Goal: Task Accomplishment & Management: Use online tool/utility

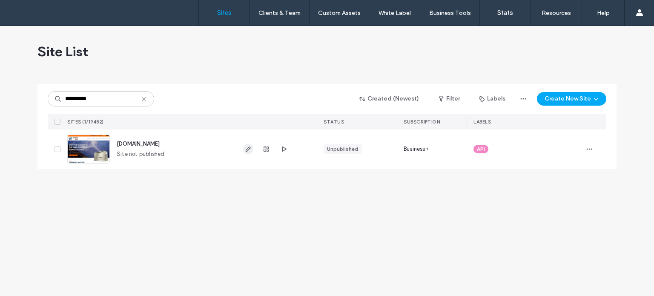
type input "**********"
click at [249, 149] on use "button" at bounding box center [248, 148] width 5 height 5
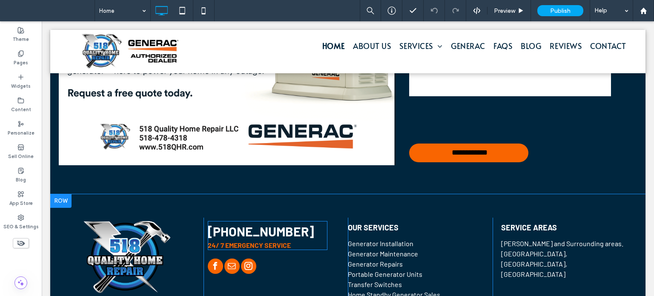
scroll to position [1606, 0]
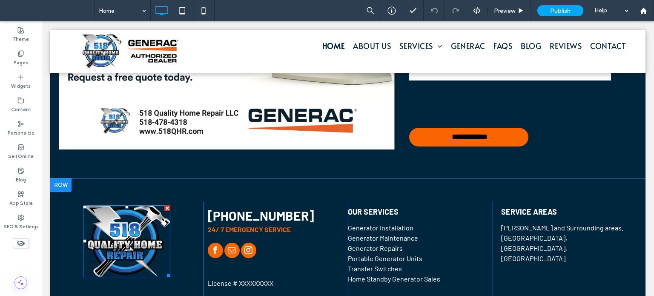
click at [104, 242] on img at bounding box center [126, 241] width 87 height 72
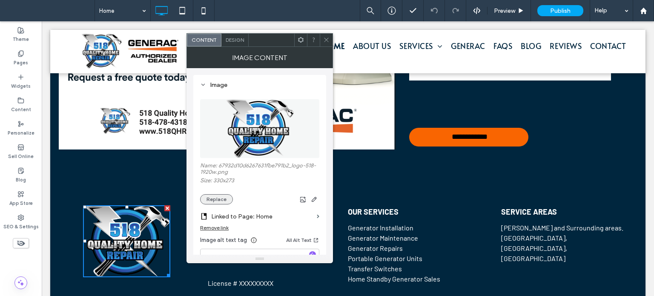
click at [224, 201] on button "Replace" at bounding box center [216, 199] width 33 height 10
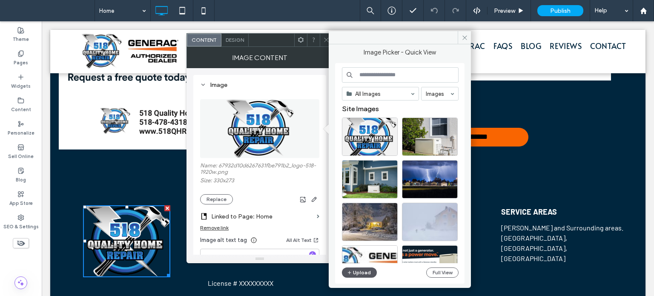
click at [367, 271] on button "Upload" at bounding box center [359, 272] width 35 height 10
click at [211, 198] on button "Replace" at bounding box center [216, 199] width 33 height 10
click at [362, 271] on button "Upload" at bounding box center [359, 272] width 35 height 10
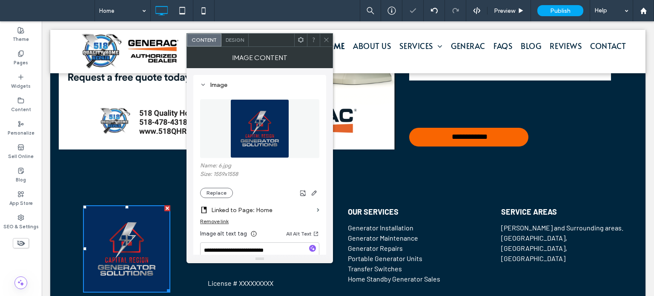
click at [330, 39] on div at bounding box center [326, 40] width 13 height 13
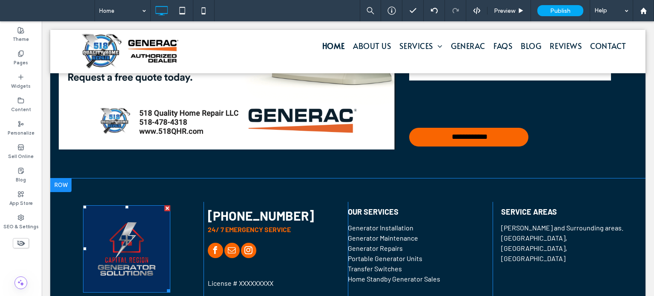
click at [125, 228] on img at bounding box center [126, 248] width 87 height 87
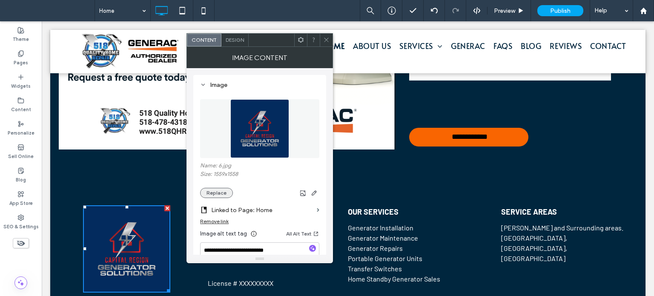
click at [220, 196] on button "Replace" at bounding box center [216, 193] width 33 height 10
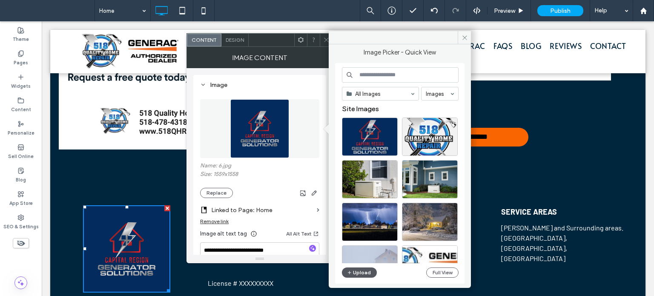
click at [360, 276] on button "Upload" at bounding box center [359, 272] width 35 height 10
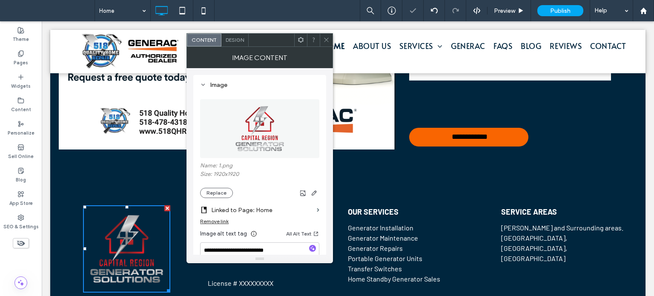
click at [323, 40] on div at bounding box center [326, 40] width 13 height 13
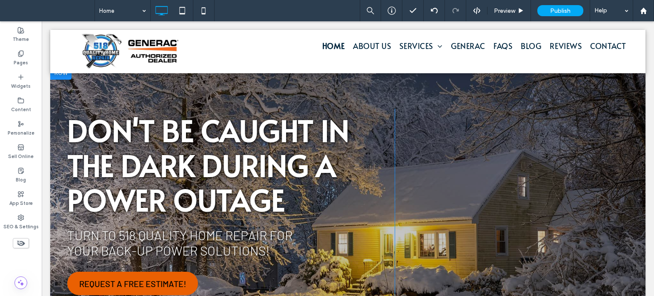
scroll to position [0, 0]
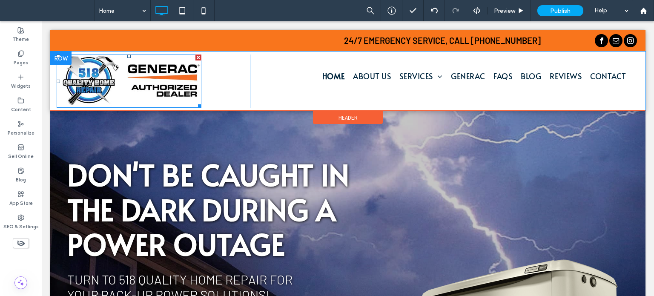
click at [128, 90] on img at bounding box center [129, 80] width 145 height 53
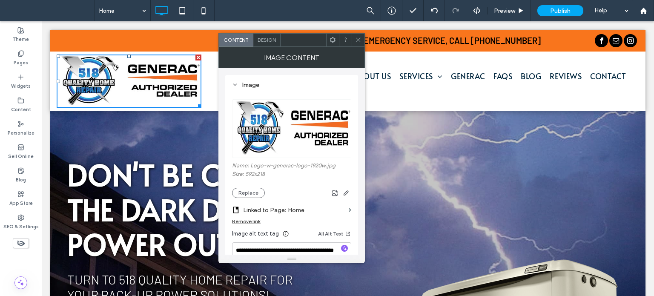
click at [355, 40] on icon at bounding box center [358, 40] width 6 height 6
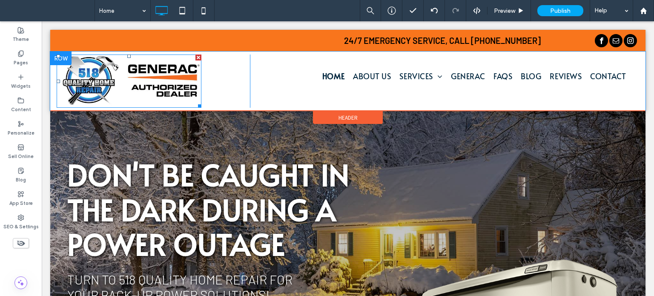
click at [95, 79] on img at bounding box center [129, 80] width 145 height 53
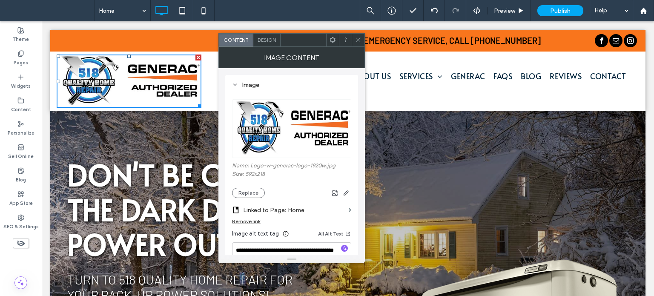
click at [356, 40] on icon at bounding box center [358, 40] width 6 height 6
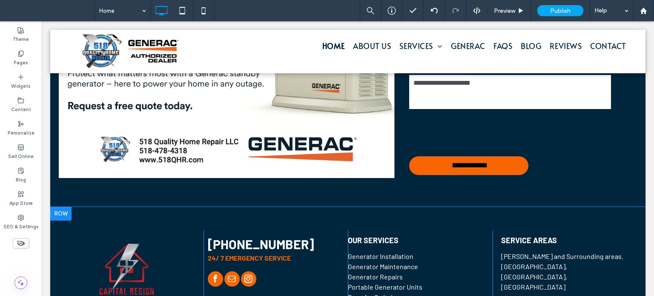
scroll to position [1525, 0]
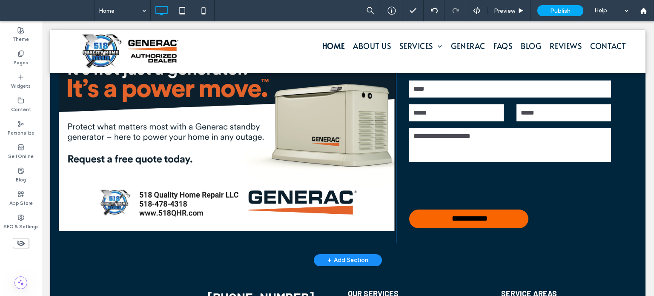
click at [174, 176] on div "Click To Paste" at bounding box center [227, 138] width 337 height 209
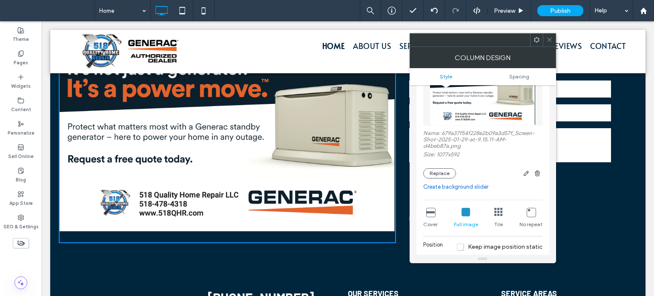
scroll to position [85, 0]
click at [527, 173] on use "button" at bounding box center [525, 171] width 5 height 5
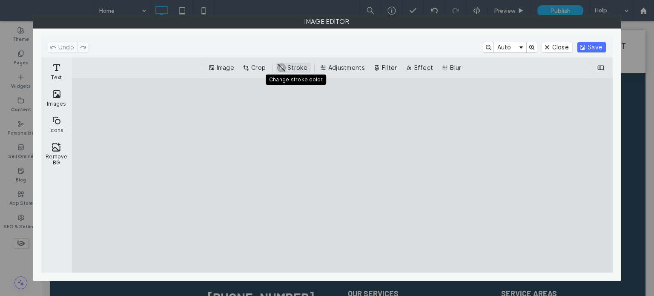
click at [295, 70] on button "#ABABAB Stroke" at bounding box center [293, 68] width 34 height 10
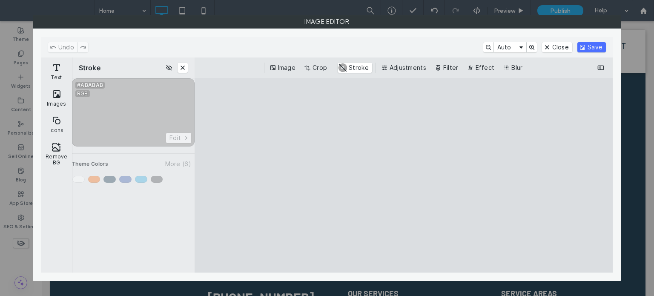
click at [404, 175] on cesdk-canvas "Editor canvas" at bounding box center [404, 175] width 0 height 0
drag, startPoint x: 296, startPoint y: 211, endPoint x: 376, endPoint y: 245, distance: 87.5
click at [404, 175] on cesdk-canvas "Editor canvas" at bounding box center [404, 175] width 0 height 0
click at [102, 115] on div "Enable Stroke" at bounding box center [133, 132] width 123 height 108
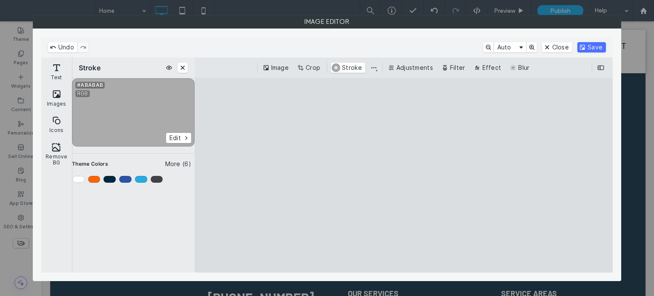
drag, startPoint x: 287, startPoint y: 227, endPoint x: 389, endPoint y: 232, distance: 102.3
click at [404, 175] on cesdk-canvas "Editor canvas" at bounding box center [404, 175] width 0 height 0
click at [78, 178] on div "Primary" at bounding box center [78, 179] width 12 height 7
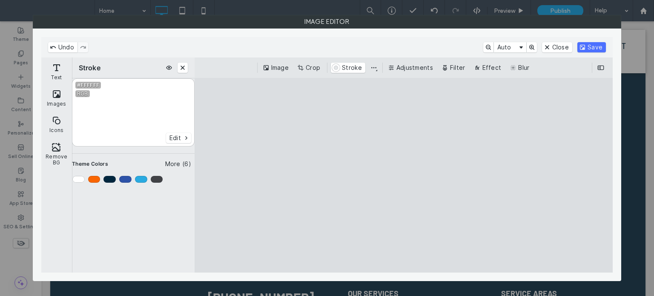
drag, startPoint x: 296, startPoint y: 210, endPoint x: 402, endPoint y: 241, distance: 111.0
click at [404, 175] on cesdk-canvas "Editor canvas" at bounding box center [404, 175] width 0 height 0
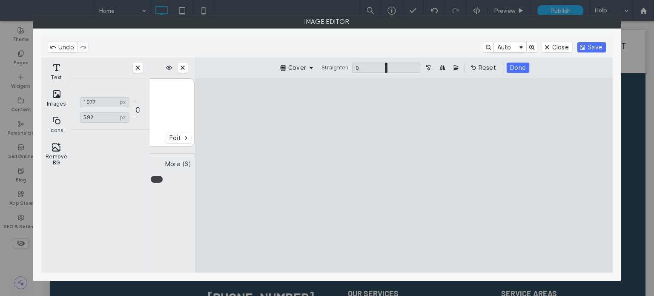
click at [404, 175] on cesdk-canvas "Editor canvas" at bounding box center [404, 175] width 0 height 0
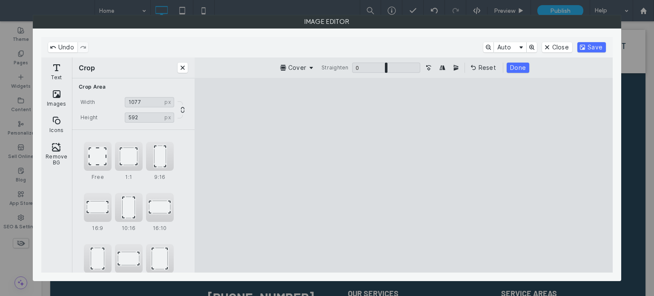
click at [318, 65] on div "Cover Straighten 0 * 0 Reset Done" at bounding box center [403, 68] width 404 height 10
click at [314, 68] on button "Cover" at bounding box center [297, 68] width 38 height 10
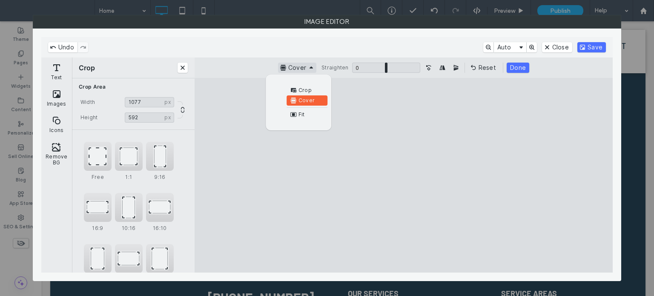
click at [314, 68] on button "Cover" at bounding box center [297, 68] width 38 height 10
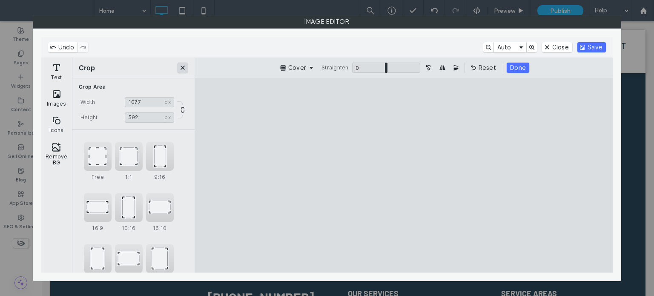
click at [180, 69] on button "Close" at bounding box center [182, 68] width 10 height 10
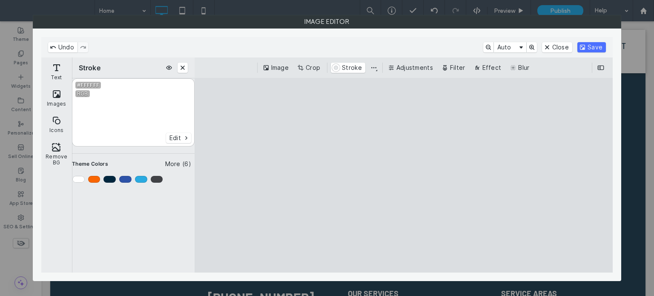
click at [182, 66] on button "Close" at bounding box center [182, 68] width 10 height 10
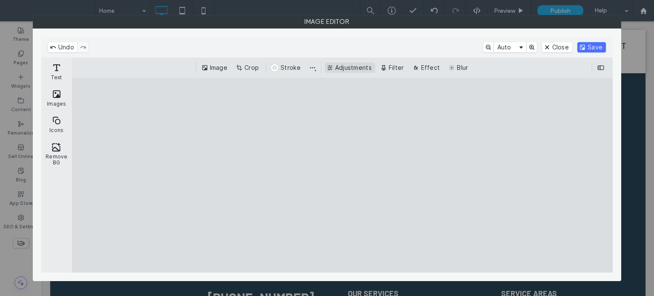
click at [356, 68] on button "Adjustments" at bounding box center [350, 68] width 50 height 10
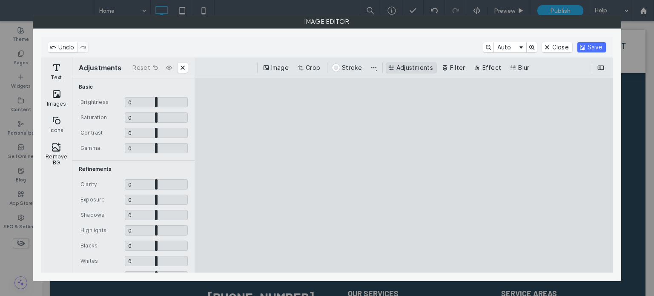
click at [389, 67] on button "Adjustments" at bounding box center [411, 68] width 50 height 10
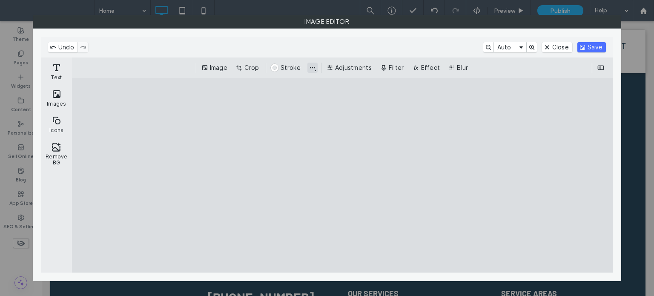
click at [316, 70] on button "Change stroke position and join style" at bounding box center [312, 68] width 10 height 10
click at [298, 67] on button "#FFFFFF Stroke" at bounding box center [286, 68] width 34 height 10
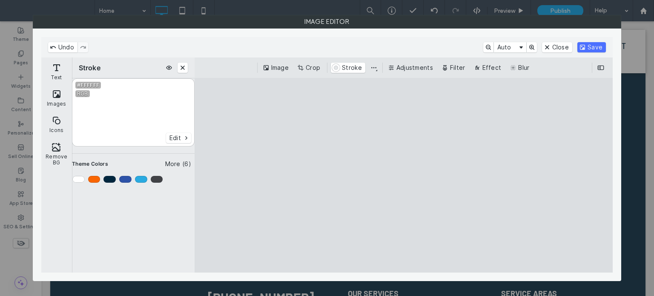
drag, startPoint x: 311, startPoint y: 222, endPoint x: 387, endPoint y: 232, distance: 76.8
click at [404, 175] on cesdk-canvas "Editor canvas" at bounding box center [404, 175] width 0 height 0
click at [186, 69] on button "Close" at bounding box center [182, 68] width 10 height 10
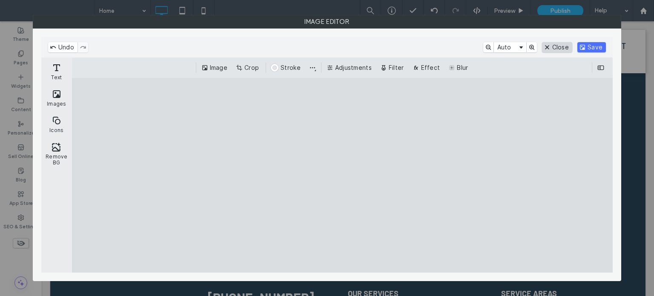
click at [560, 46] on button "Close" at bounding box center [557, 47] width 30 height 10
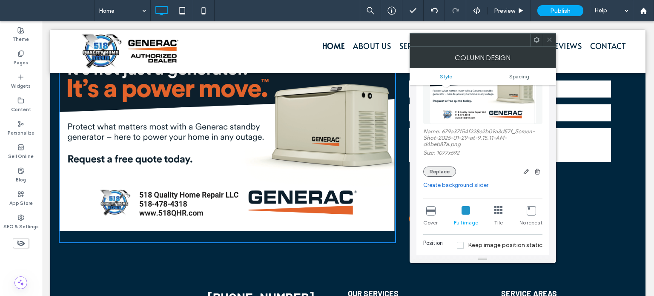
click at [448, 175] on button "Replace" at bounding box center [439, 171] width 33 height 10
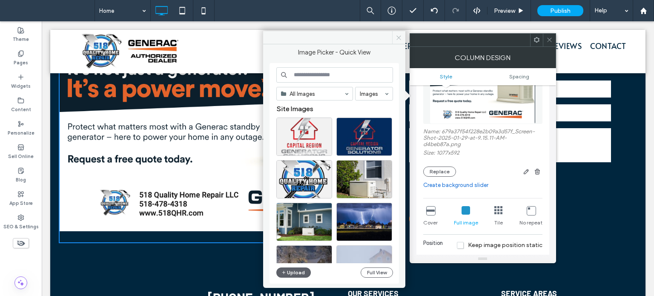
click at [404, 40] on span at bounding box center [398, 37] width 13 height 13
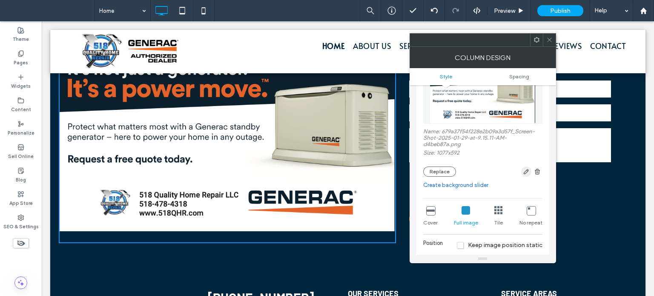
click at [523, 174] on icon "button" at bounding box center [526, 171] width 7 height 7
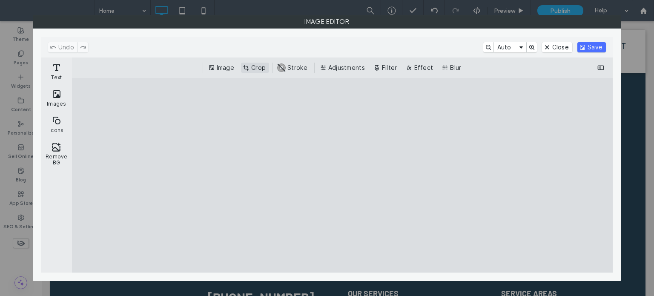
click at [249, 68] on button "Crop" at bounding box center [255, 68] width 28 height 10
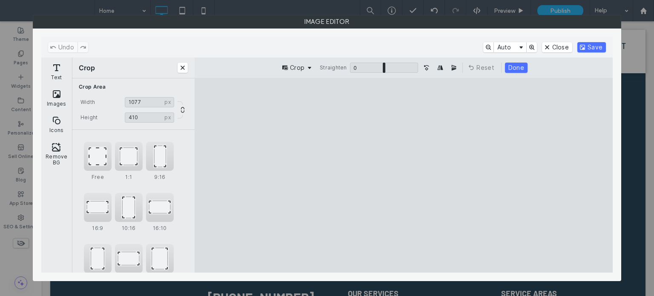
type input "***"
drag, startPoint x: 542, startPoint y: 252, endPoint x: 550, endPoint y: 203, distance: 49.2
click at [404, 175] on cesdk-canvas "Editor canvas" at bounding box center [404, 175] width 0 height 0
click at [589, 46] on button "Save" at bounding box center [591, 47] width 29 height 10
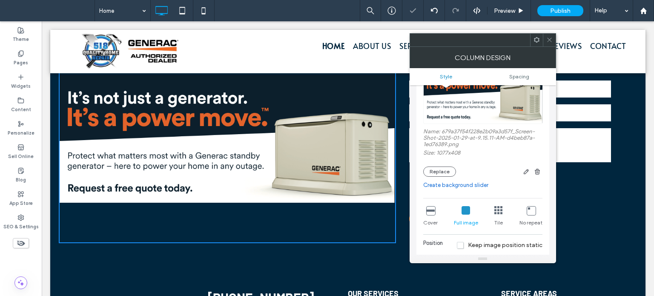
click at [548, 42] on icon at bounding box center [549, 40] width 6 height 6
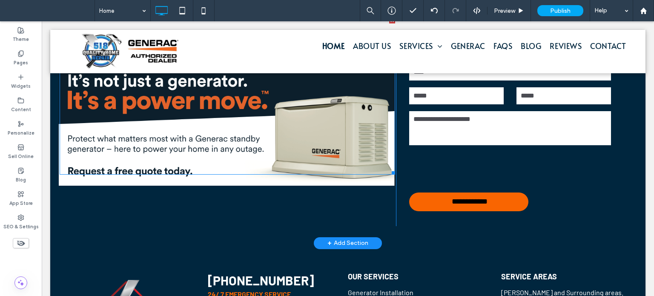
scroll to position [1610, 0]
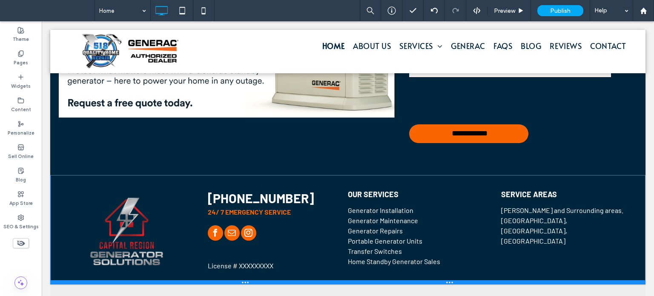
drag, startPoint x: 181, startPoint y: 285, endPoint x: 228, endPoint y: 278, distance: 47.3
click at [186, 280] on div at bounding box center [347, 282] width 595 height 4
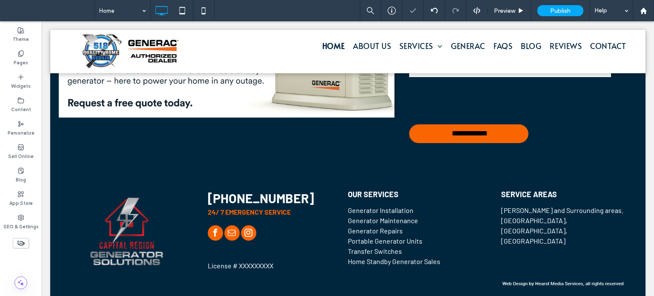
scroll to position [1582, 0]
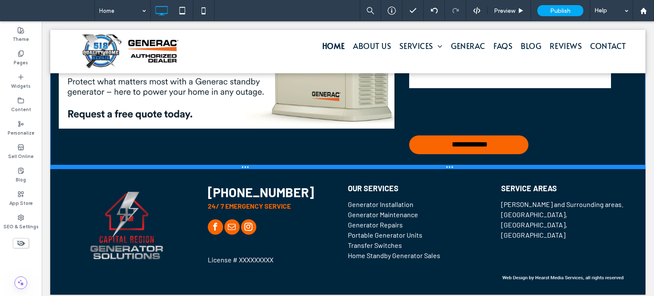
drag, startPoint x: 154, startPoint y: 178, endPoint x: 202, endPoint y: 163, distance: 50.2
click at [160, 165] on div at bounding box center [347, 167] width 595 height 4
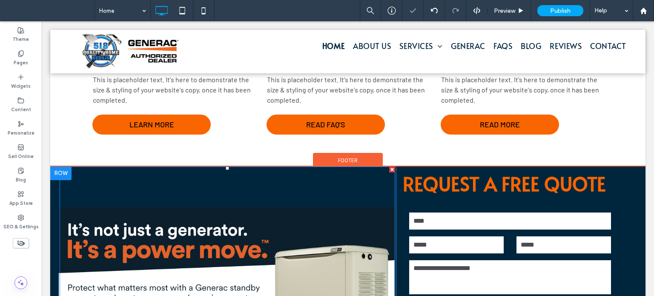
scroll to position [1420, 0]
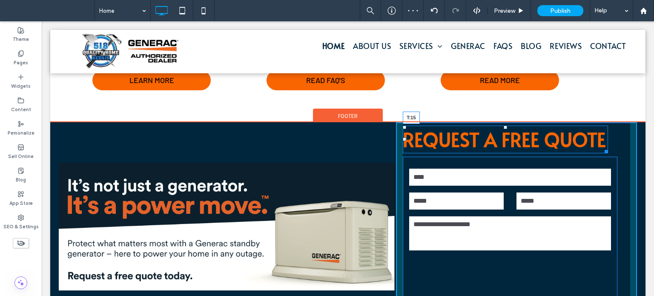
drag, startPoint x: 501, startPoint y: 102, endPoint x: 537, endPoint y: 135, distance: 49.1
click at [504, 126] on div "REQUEST A FREE QUOTE T:15" at bounding box center [505, 140] width 205 height 28
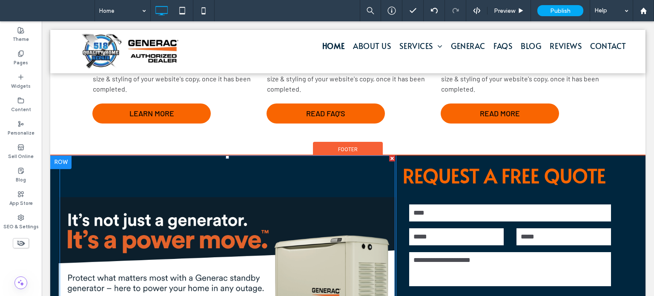
scroll to position [1377, 0]
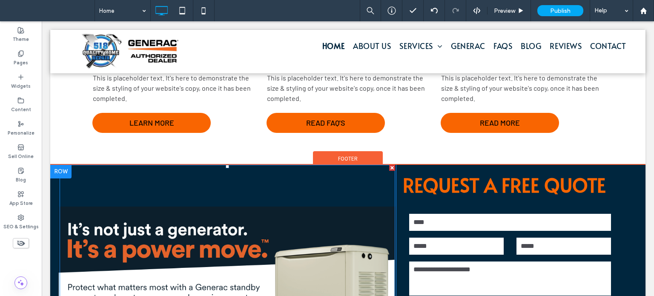
click at [226, 165] on div at bounding box center [227, 243] width 335 height 157
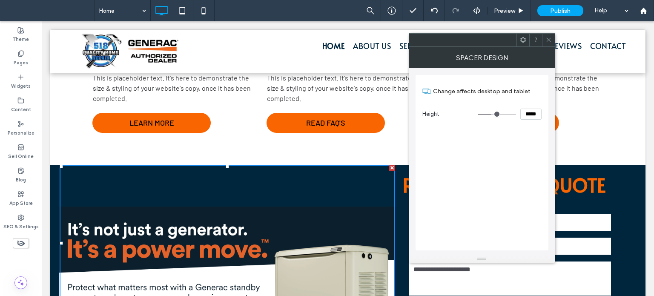
type input "***"
type input "*****"
type input "***"
type input "*****"
type input "***"
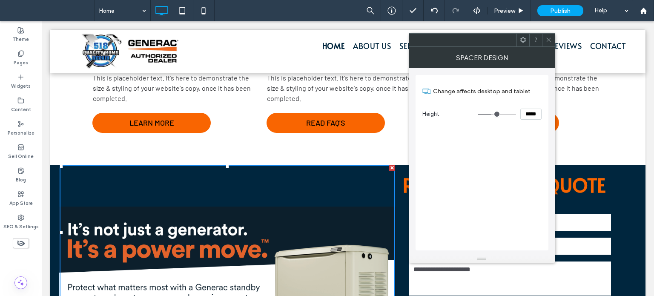
type input "*****"
type input "***"
type input "*****"
type input "***"
type input "*****"
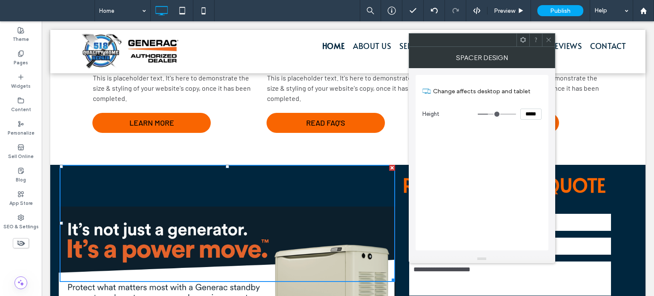
type input "***"
type input "*****"
type input "***"
type input "*****"
type input "***"
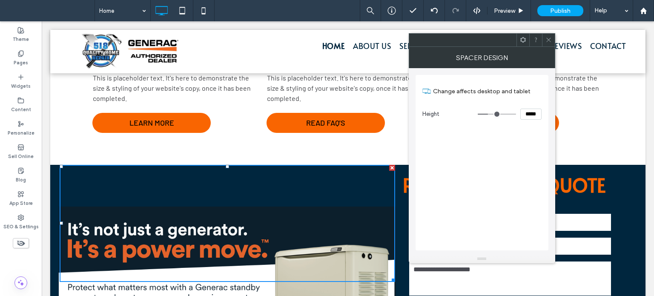
type input "*****"
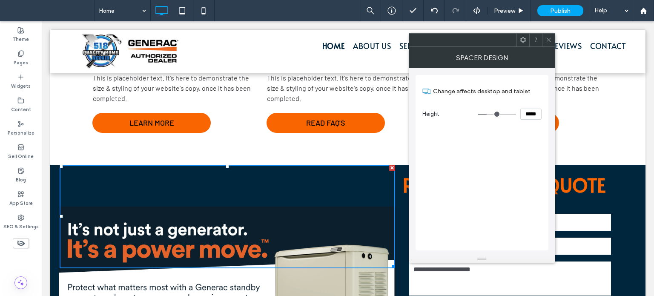
type input "***"
click at [488, 114] on input "range" at bounding box center [497, 114] width 38 height 1
drag, startPoint x: 550, startPoint y: 43, endPoint x: 544, endPoint y: 48, distance: 7.9
click at [550, 43] on span at bounding box center [548, 40] width 6 height 13
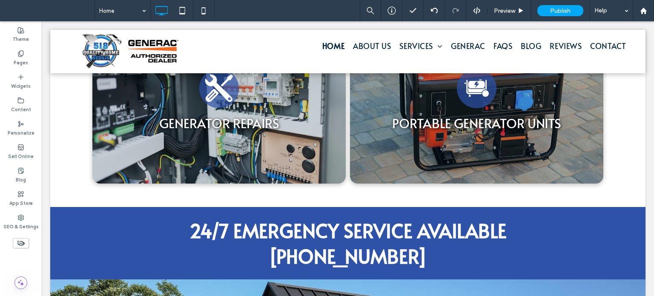
scroll to position [696, 0]
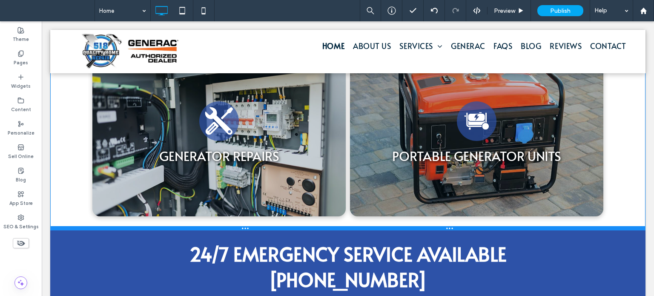
drag, startPoint x: 272, startPoint y: 249, endPoint x: 317, endPoint y: 251, distance: 44.7
click at [275, 229] on div at bounding box center [347, 228] width 595 height 4
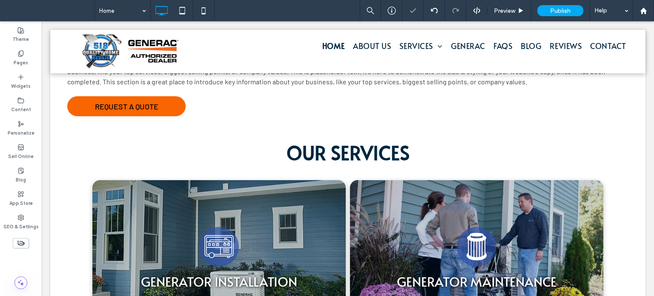
scroll to position [356, 0]
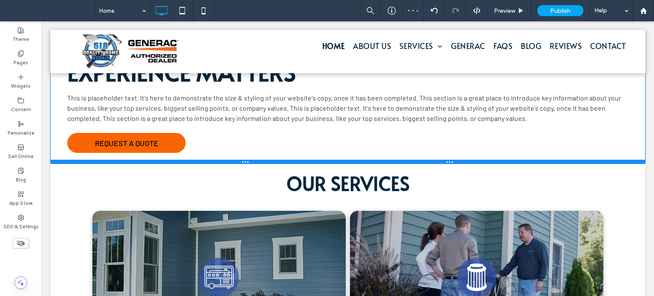
drag, startPoint x: 250, startPoint y: 175, endPoint x: 295, endPoint y: 184, distance: 46.1
click at [254, 163] on div at bounding box center [347, 162] width 595 height 4
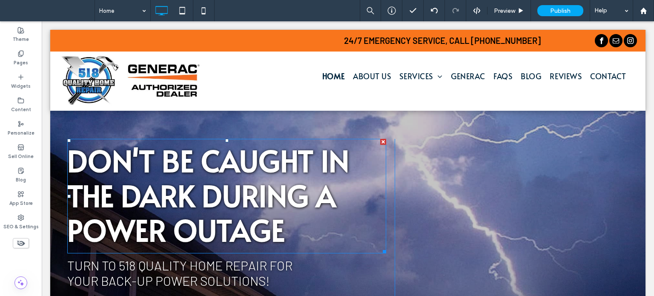
scroll to position [0, 0]
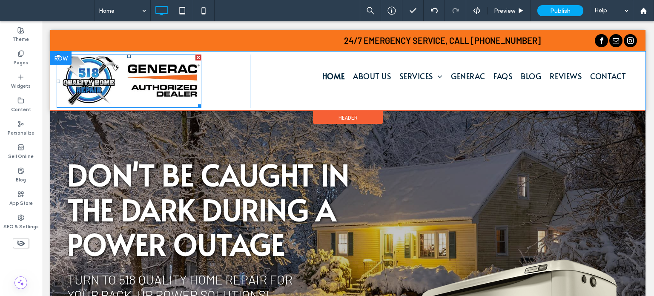
click at [163, 81] on img at bounding box center [129, 80] width 145 height 53
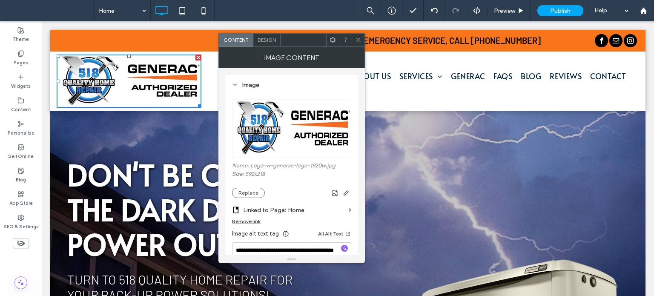
click at [361, 37] on icon at bounding box center [358, 40] width 6 height 6
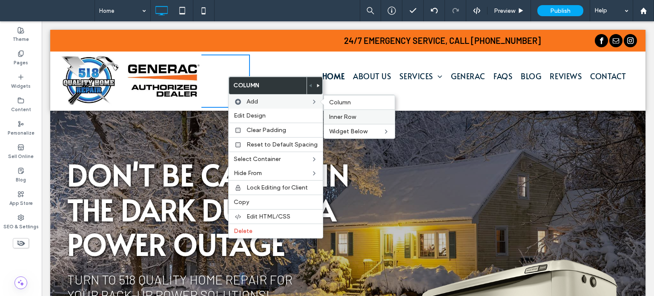
click at [367, 114] on label "Inner Row" at bounding box center [359, 116] width 60 height 7
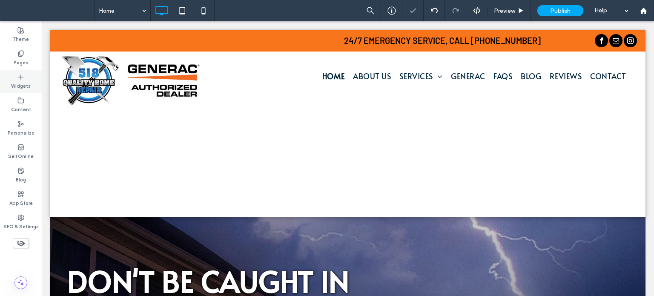
click at [15, 83] on label "Widgets" at bounding box center [21, 84] width 20 height 9
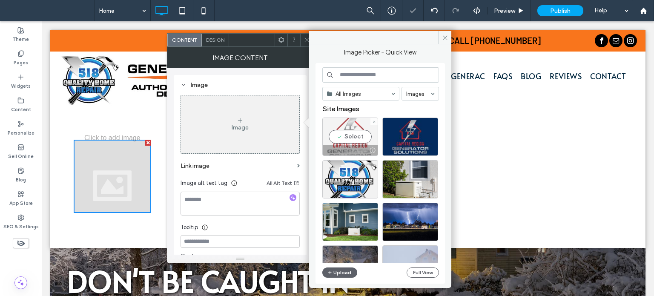
click at [344, 139] on div "Select" at bounding box center [350, 136] width 56 height 38
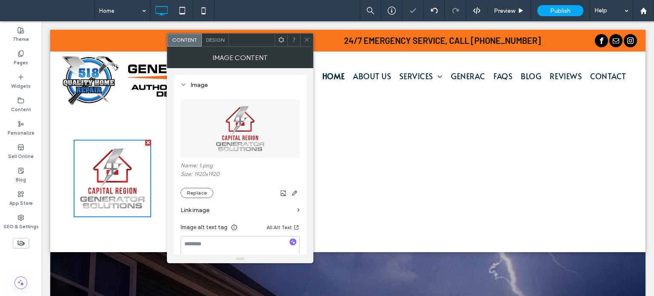
click at [308, 37] on icon at bounding box center [306, 40] width 6 height 6
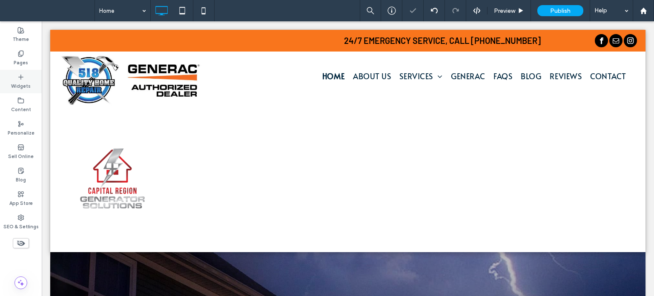
click at [20, 80] on icon at bounding box center [20, 77] width 7 height 7
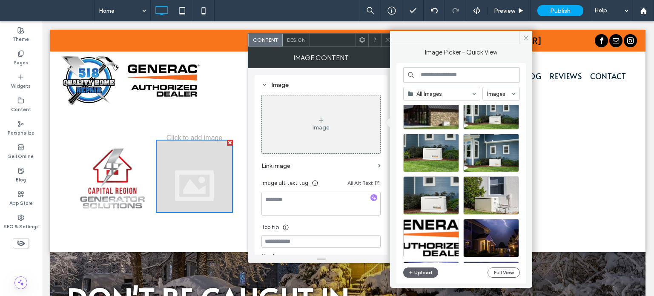
scroll to position [424, 0]
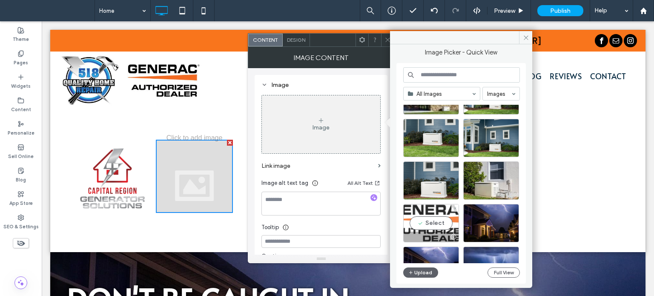
click at [443, 219] on div "Select" at bounding box center [431, 223] width 56 height 38
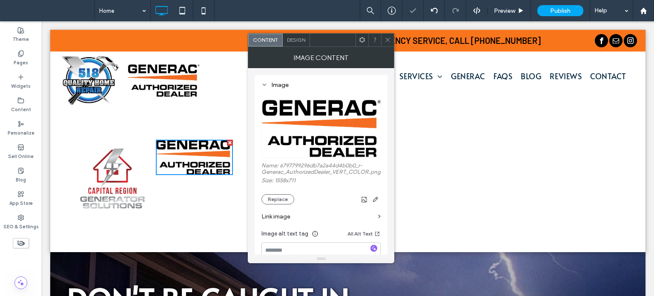
click at [389, 39] on icon at bounding box center [387, 40] width 6 height 6
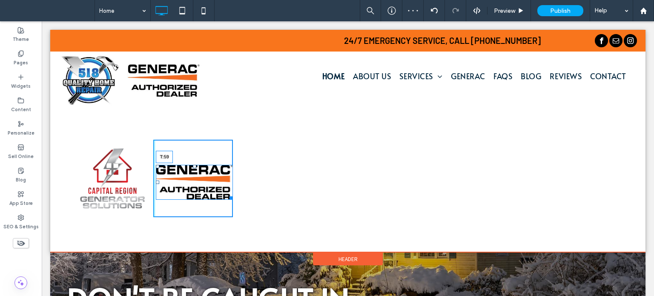
drag, startPoint x: 193, startPoint y: 142, endPoint x: 194, endPoint y: 167, distance: 25.1
click at [194, 167] on div at bounding box center [194, 166] width 3 height 3
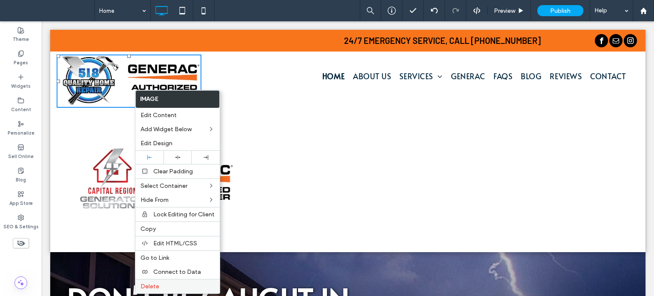
click at [167, 285] on label "Delete" at bounding box center [177, 286] width 74 height 7
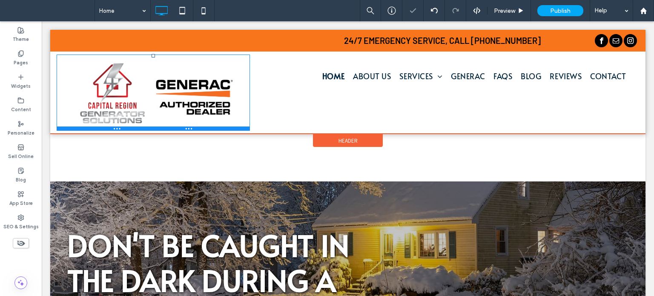
drag, startPoint x: 192, startPoint y: 192, endPoint x: 209, endPoint y: 82, distance: 111.6
click at [209, 82] on div "Click To Paste Click To Paste Click To Paste Click To Paste" at bounding box center [153, 92] width 193 height 76
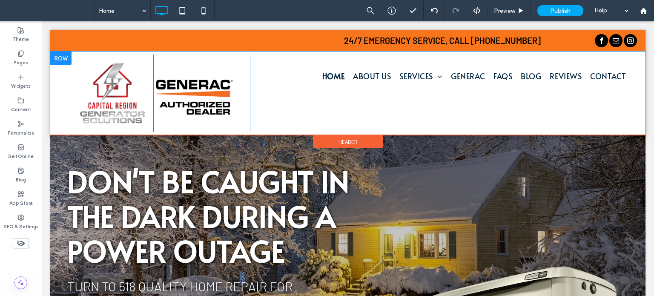
click at [61, 60] on div at bounding box center [60, 59] width 21 height 14
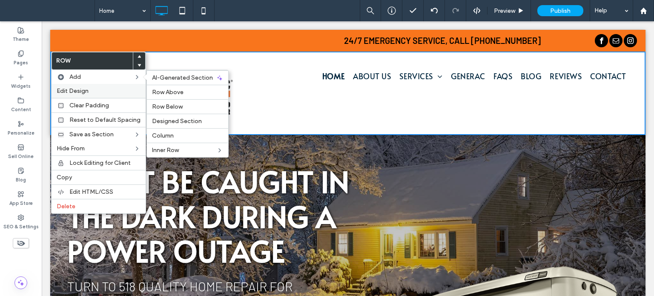
click at [73, 92] on span "Edit Design" at bounding box center [73, 90] width 32 height 7
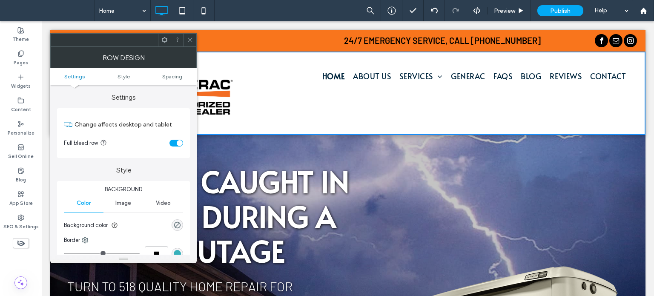
click at [189, 40] on use at bounding box center [190, 40] width 4 height 4
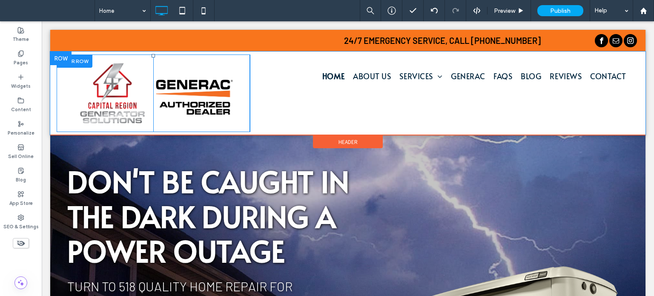
click at [85, 57] on div at bounding box center [75, 60] width 36 height 13
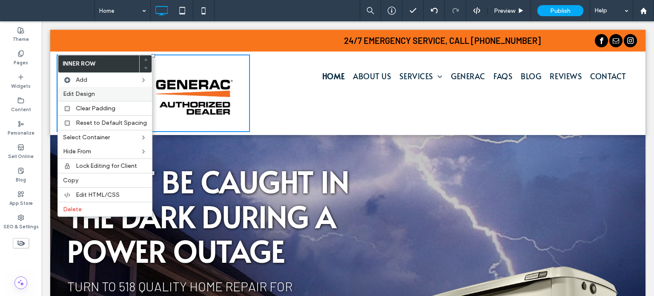
click at [92, 91] on span "Edit Design" at bounding box center [79, 93] width 32 height 7
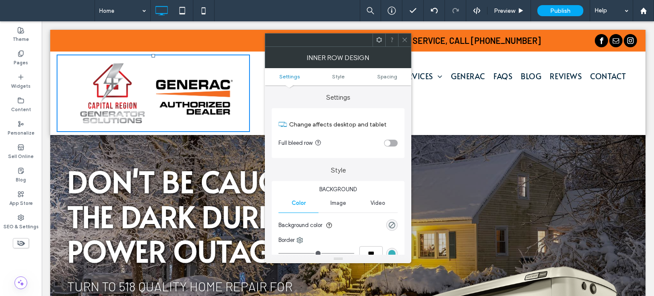
click at [389, 144] on div "toggle" at bounding box center [387, 143] width 6 height 6
click at [407, 42] on icon at bounding box center [404, 40] width 6 height 6
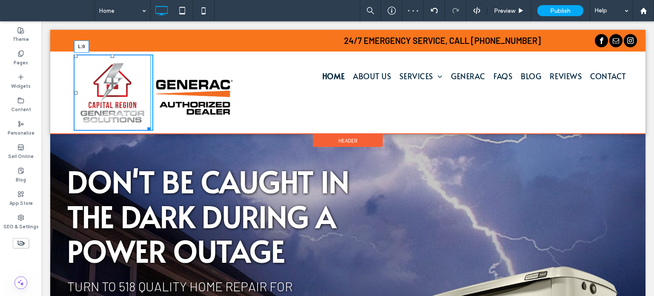
drag, startPoint x: 75, startPoint y: 92, endPoint x: 109, endPoint y: 113, distance: 39.2
click at [66, 92] on div "Click To Paste Click To Paste L:0 Click To Paste Click To Paste" at bounding box center [153, 92] width 193 height 76
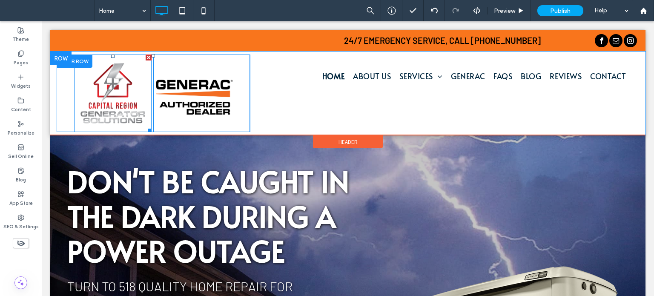
click at [133, 114] on img at bounding box center [112, 92] width 77 height 77
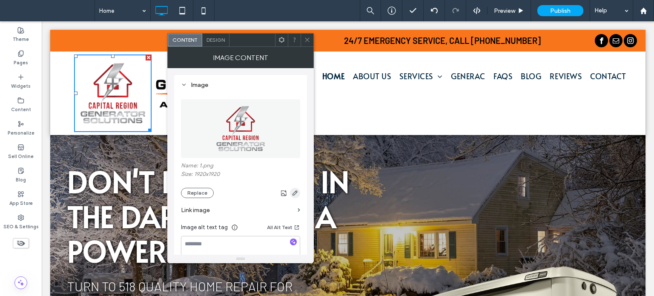
click at [292, 192] on icon "button" at bounding box center [295, 192] width 7 height 7
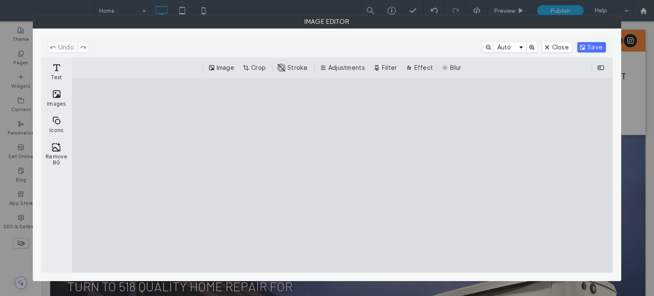
click at [252, 68] on button "Crop" at bounding box center [255, 68] width 28 height 10
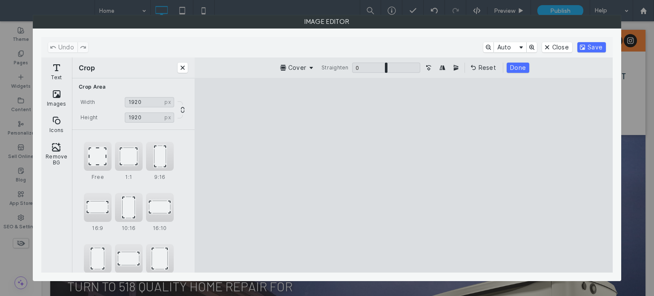
type input "****"
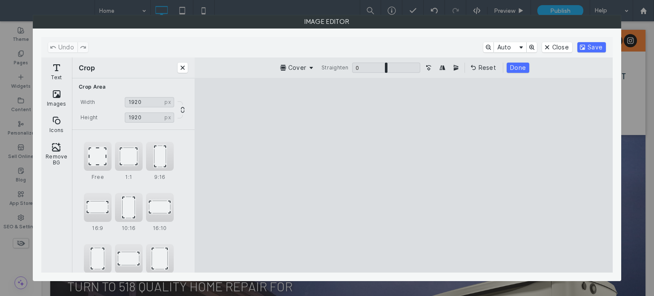
type input "****"
drag, startPoint x: 326, startPoint y: 100, endPoint x: 328, endPoint y: 116, distance: 15.8
click at [404, 175] on cesdk-canvas "Editor canvas" at bounding box center [404, 175] width 0 height 0
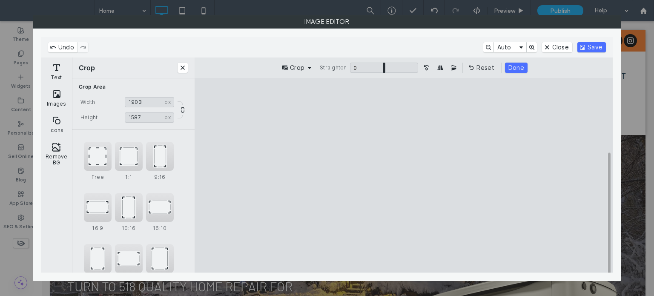
type input "****"
drag, startPoint x: 486, startPoint y: 260, endPoint x: 487, endPoint y: 247, distance: 13.3
click at [404, 175] on cesdk-canvas "Editor canvas" at bounding box center [404, 175] width 0 height 0
click at [593, 48] on button "Save" at bounding box center [591, 47] width 29 height 10
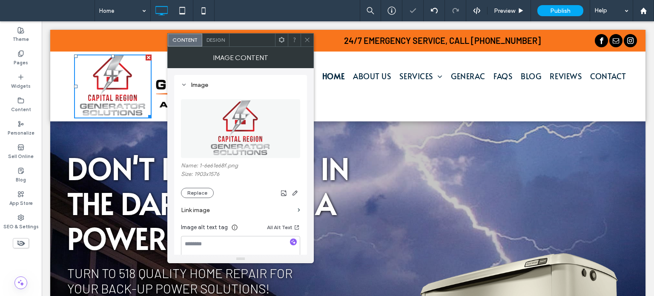
click at [310, 42] on icon at bounding box center [307, 40] width 6 height 6
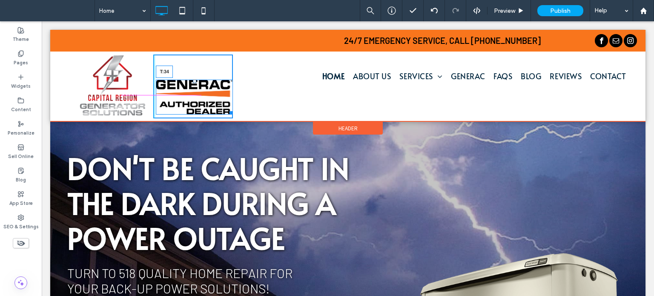
drag, startPoint x: 194, startPoint y: 80, endPoint x: 238, endPoint y: 91, distance: 45.2
click at [196, 80] on div "T:34" at bounding box center [194, 97] width 77 height 35
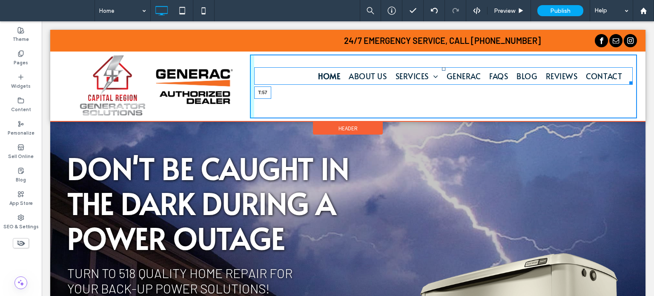
drag, startPoint x: 442, startPoint y: 69, endPoint x: 485, endPoint y: 102, distance: 53.8
click at [443, 81] on nav "Home About Us Services Generator Installation Generator Maintenance Generator R…" at bounding box center [443, 75] width 378 height 17
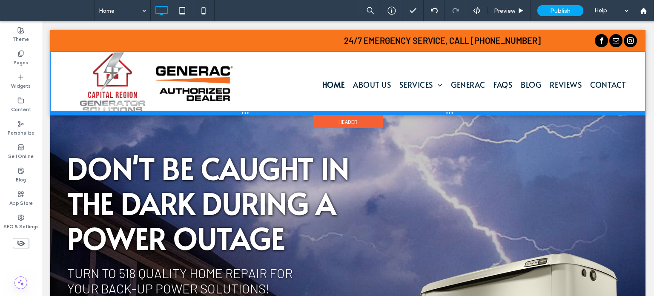
drag, startPoint x: 163, startPoint y: 120, endPoint x: 241, endPoint y: 191, distance: 104.9
click at [167, 115] on div at bounding box center [347, 113] width 595 height 4
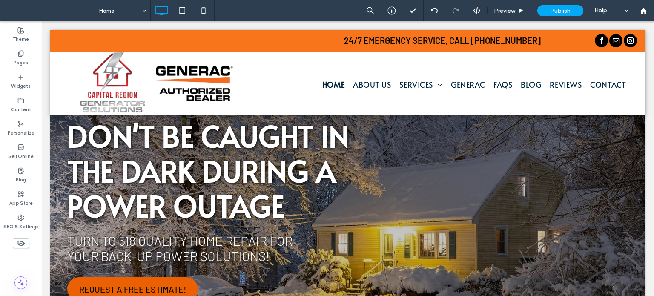
scroll to position [0, 0]
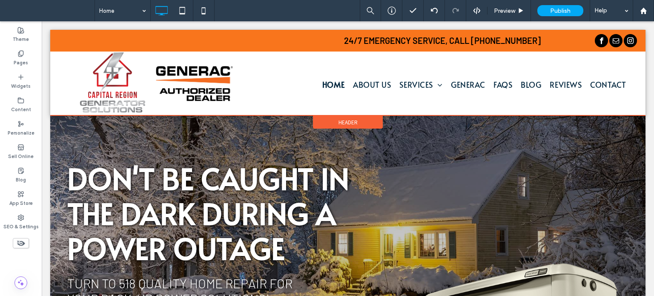
click at [361, 123] on div "Header" at bounding box center [348, 122] width 70 height 13
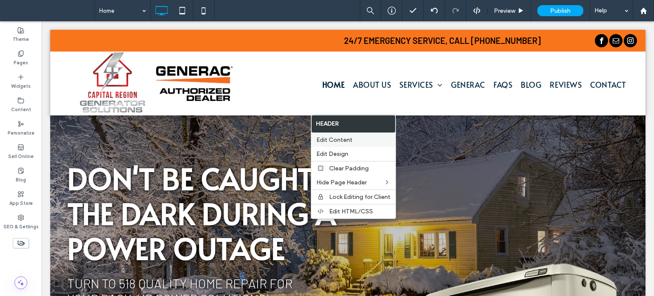
click at [356, 137] on label "Edit Content" at bounding box center [353, 139] width 74 height 7
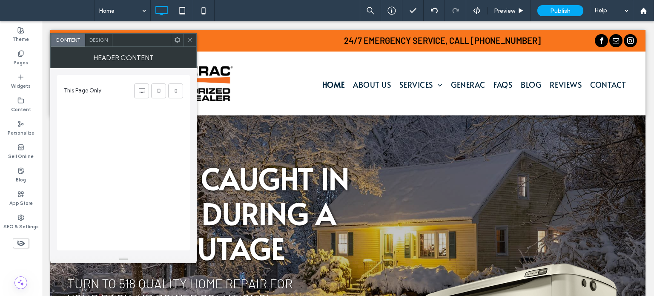
click at [94, 40] on span "Design" at bounding box center [98, 40] width 18 height 6
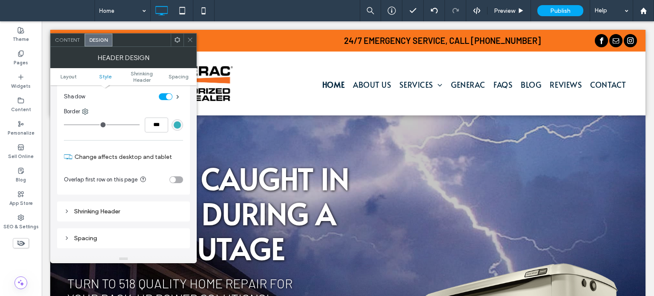
scroll to position [213, 0]
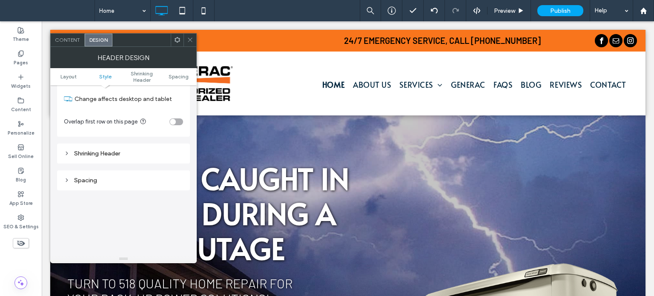
click at [123, 153] on div "Shrinking Header" at bounding box center [123, 153] width 119 height 7
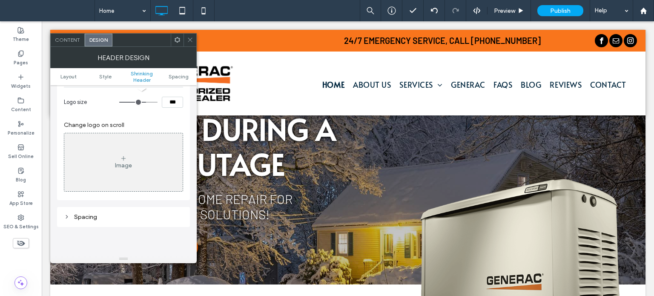
scroll to position [426, 0]
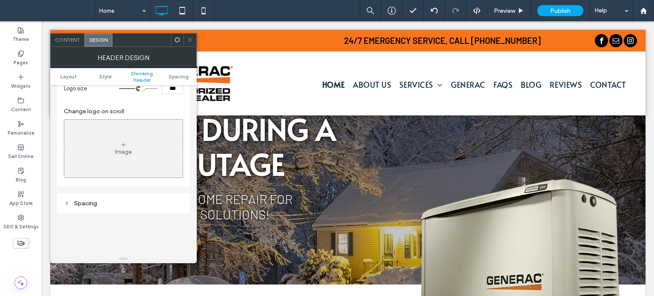
click at [114, 145] on div "Image" at bounding box center [123, 148] width 118 height 56
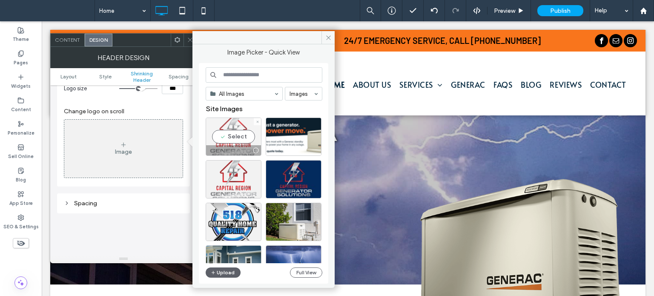
drag, startPoint x: 235, startPoint y: 136, endPoint x: 194, endPoint y: 115, distance: 46.8
click at [235, 136] on div "Select" at bounding box center [234, 136] width 56 height 38
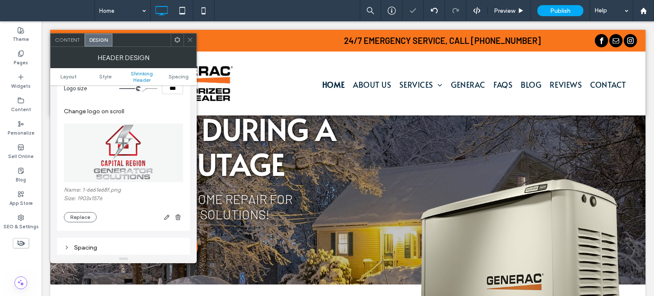
click at [185, 42] on div at bounding box center [189, 40] width 13 height 13
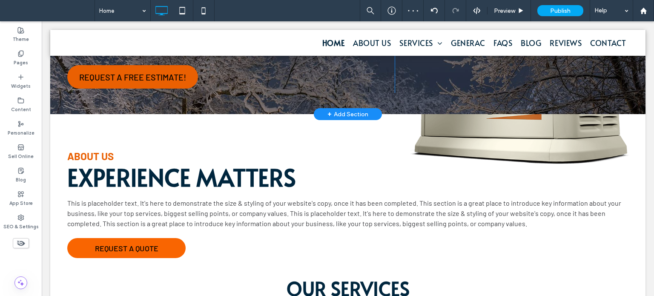
scroll to position [0, 0]
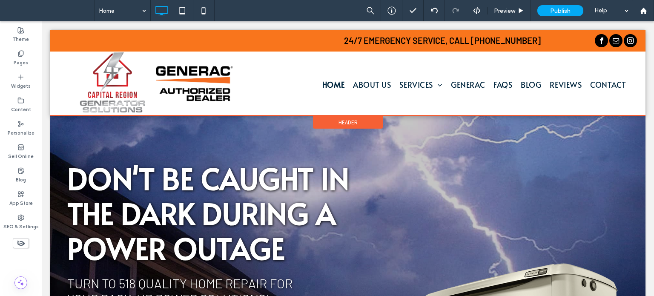
click at [346, 121] on span "Header" at bounding box center [347, 122] width 19 height 7
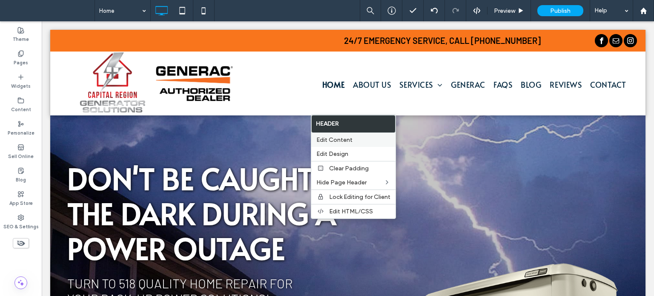
click at [350, 137] on span "Edit Content" at bounding box center [334, 139] width 36 height 7
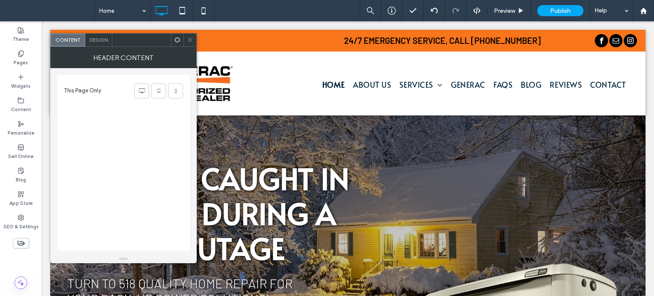
click at [98, 42] on span "Design" at bounding box center [98, 40] width 18 height 6
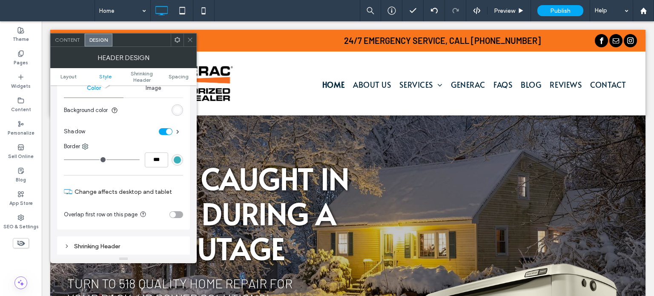
scroll to position [213, 0]
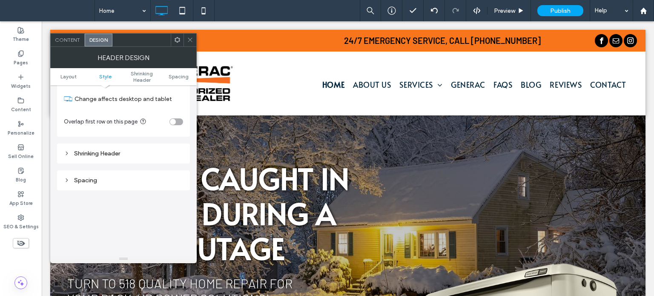
click at [107, 155] on div "Shrinking Header" at bounding box center [123, 153] width 119 height 7
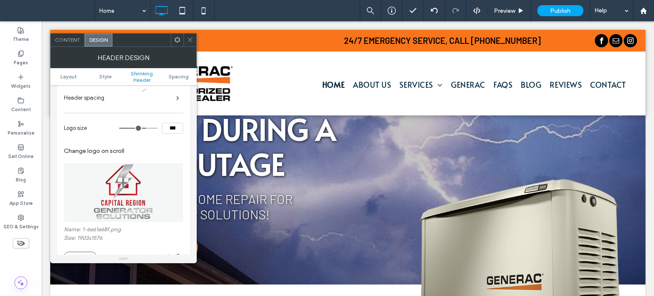
scroll to position [341, 0]
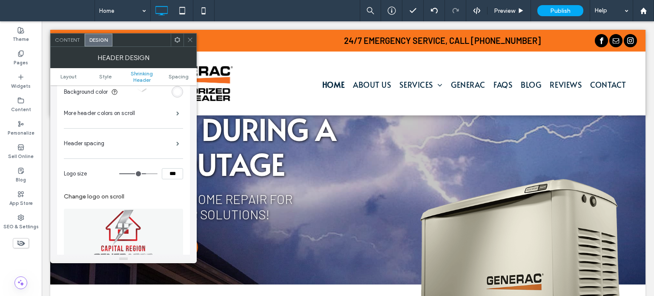
click at [99, 147] on span "Header spacing" at bounding box center [84, 143] width 40 height 9
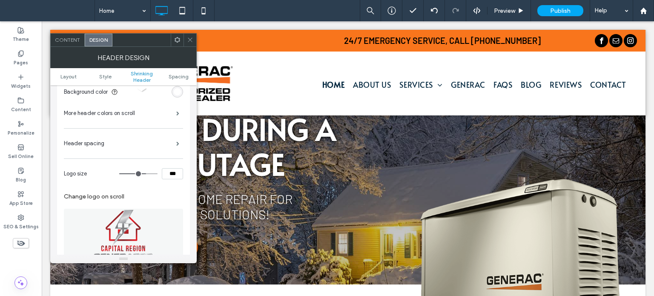
click at [98, 146] on span "Header spacing" at bounding box center [84, 143] width 40 height 9
click at [176, 141] on span at bounding box center [177, 143] width 3 height 4
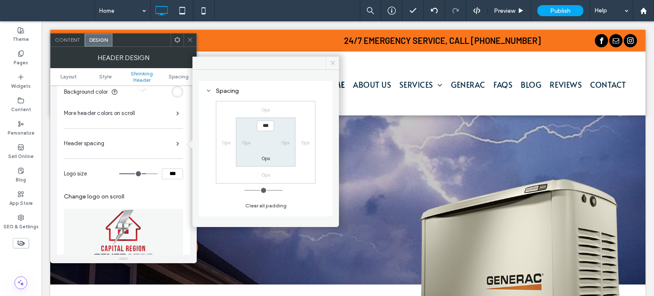
click at [332, 62] on use at bounding box center [332, 63] width 4 height 4
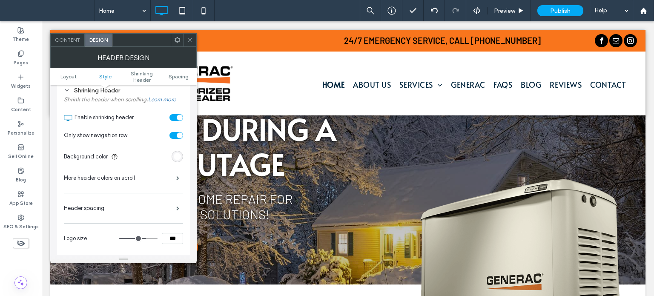
scroll to position [255, 0]
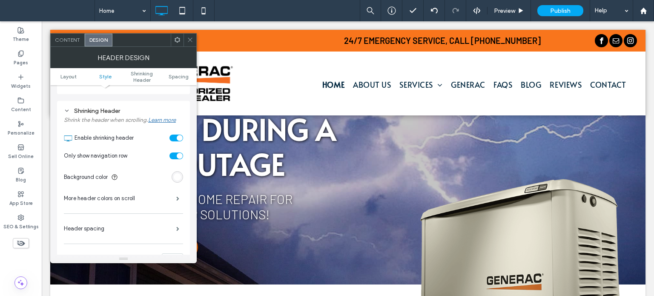
click at [176, 136] on div "toggle" at bounding box center [176, 138] width 14 height 7
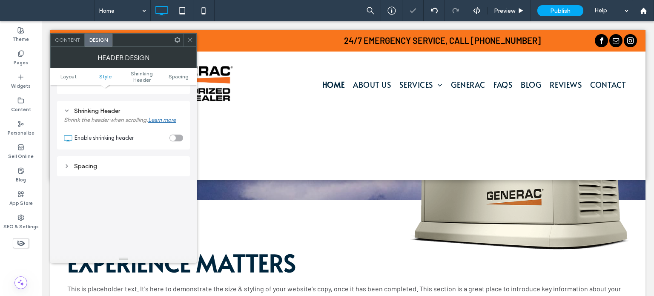
scroll to position [0, 0]
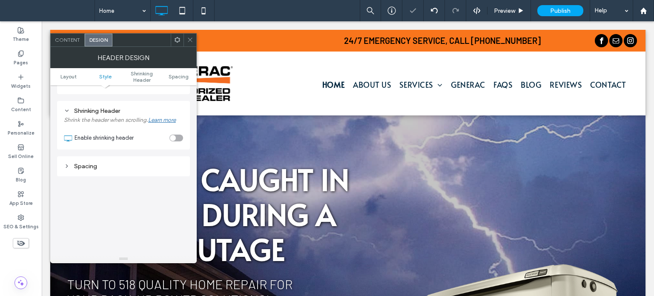
click at [176, 136] on div "toggle" at bounding box center [176, 138] width 14 height 7
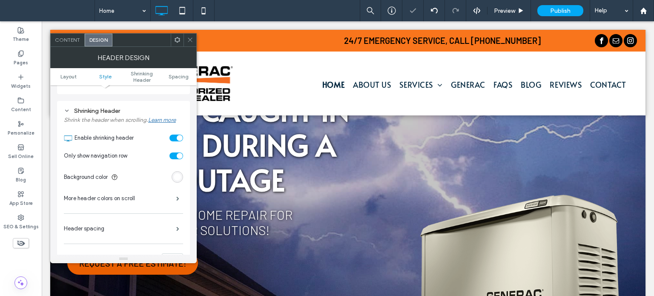
scroll to position [84, 0]
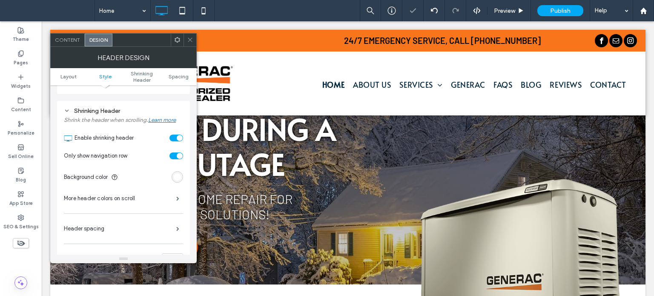
click at [192, 38] on icon at bounding box center [190, 40] width 6 height 6
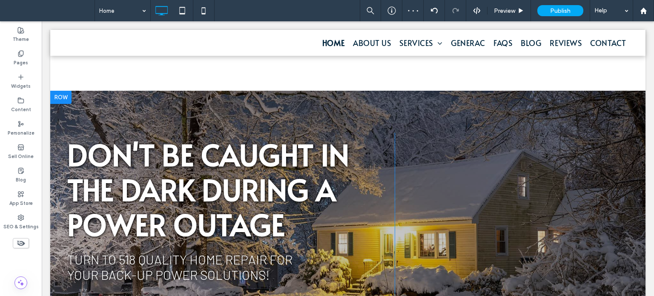
scroll to position [0, 0]
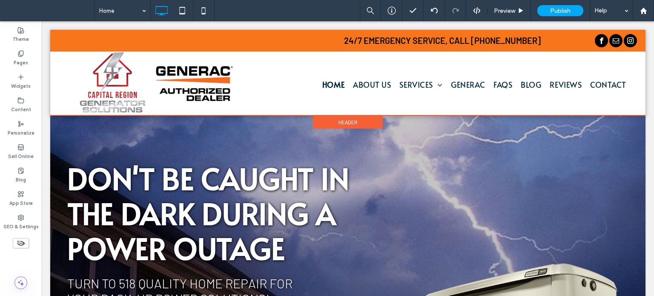
click at [365, 119] on div "Header" at bounding box center [348, 122] width 70 height 13
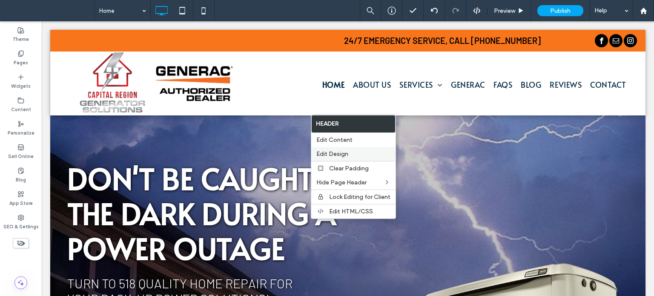
click at [349, 151] on label "Edit Design" at bounding box center [353, 153] width 74 height 7
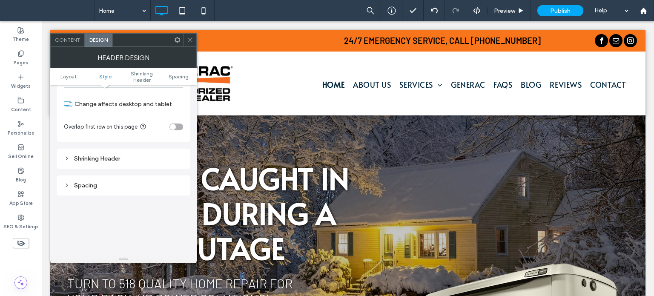
scroll to position [213, 0]
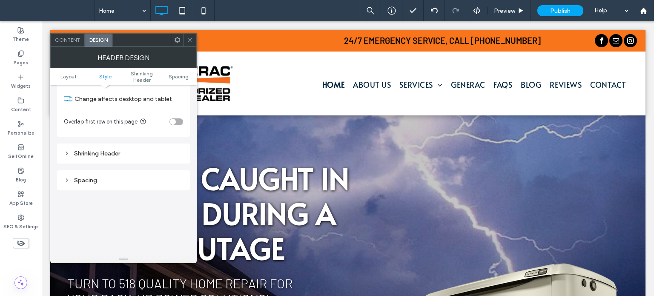
click at [119, 155] on div "Shrinking Header" at bounding box center [123, 153] width 119 height 7
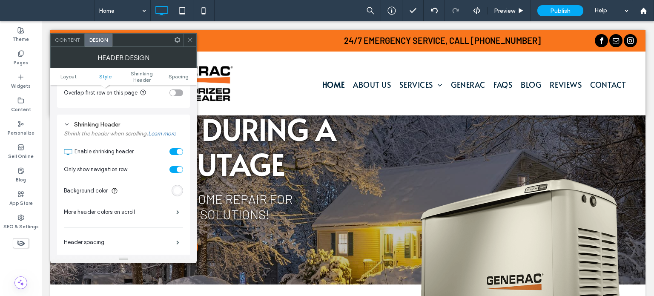
scroll to position [255, 0]
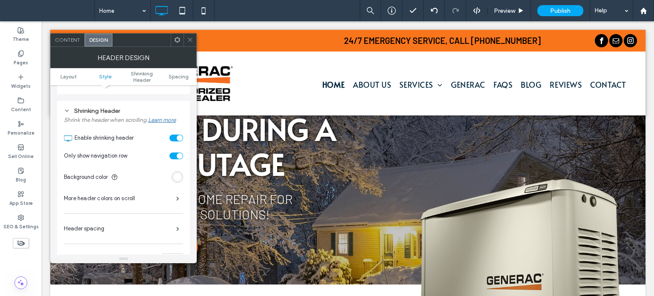
click at [175, 160] on section "Only show navigation row" at bounding box center [123, 155] width 119 height 21
click at [176, 158] on div "toggle" at bounding box center [176, 155] width 14 height 7
click at [190, 45] on span at bounding box center [190, 40] width 6 height 13
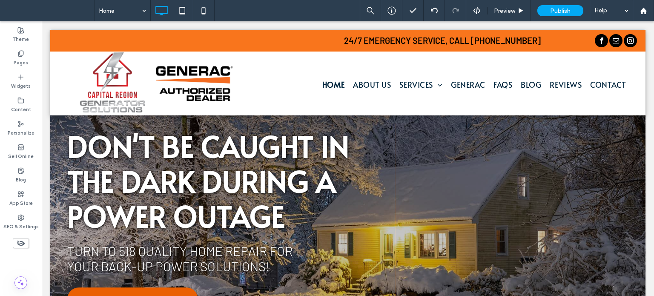
scroll to position [0, 0]
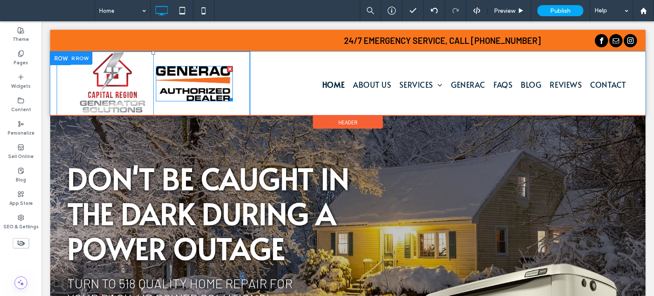
click at [203, 79] on img at bounding box center [194, 83] width 77 height 35
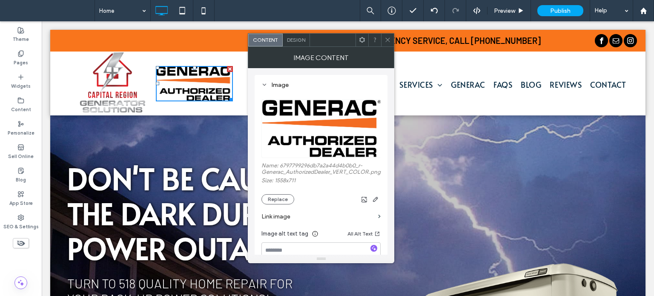
click at [290, 223] on label "Link image" at bounding box center [317, 217] width 113 height 16
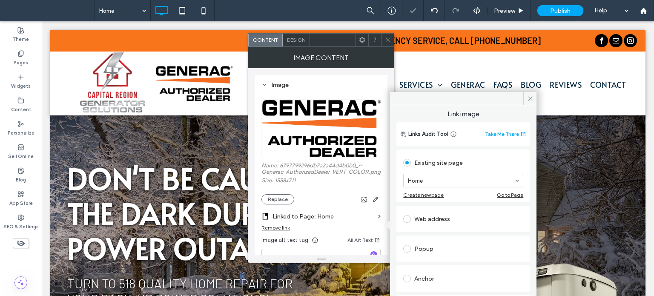
click at [433, 222] on div "Web address" at bounding box center [463, 219] width 120 height 14
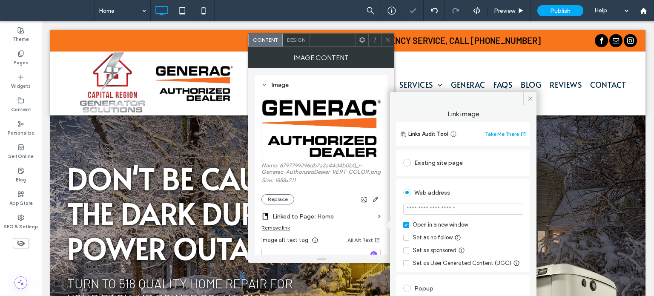
paste input "**********"
type input "**********"
click at [389, 42] on icon at bounding box center [387, 40] width 6 height 6
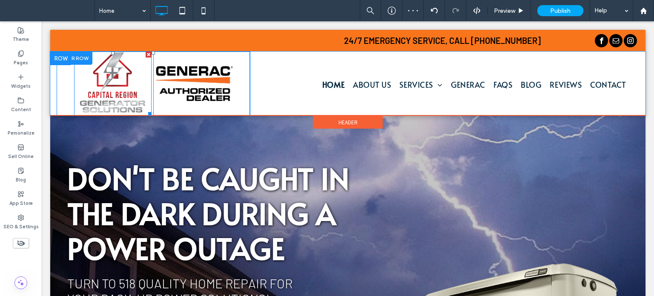
click at [92, 89] on img at bounding box center [112, 84] width 77 height 64
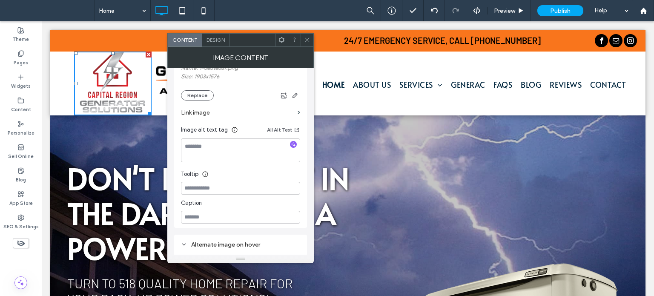
scroll to position [85, 0]
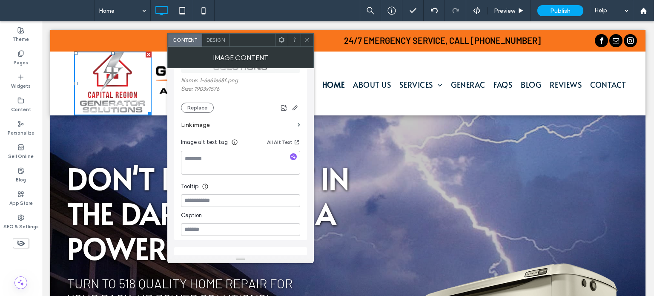
click at [203, 127] on label "Link image" at bounding box center [237, 125] width 113 height 16
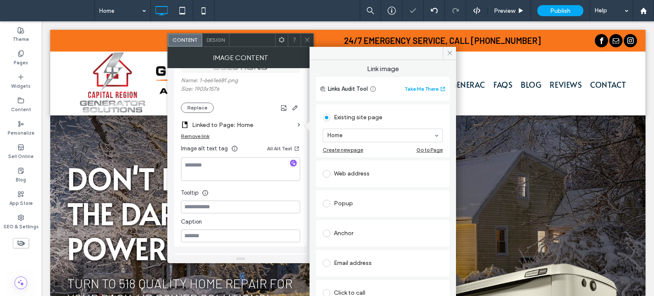
click at [308, 40] on use at bounding box center [307, 40] width 4 height 4
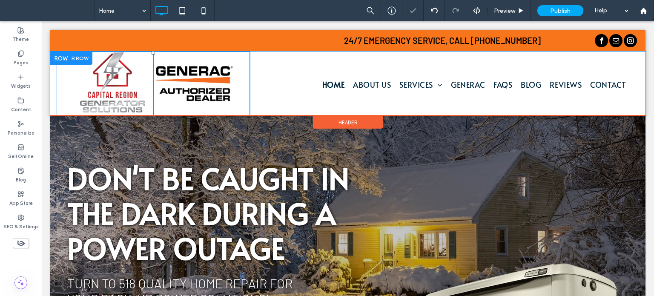
click at [110, 84] on img at bounding box center [112, 84] width 77 height 64
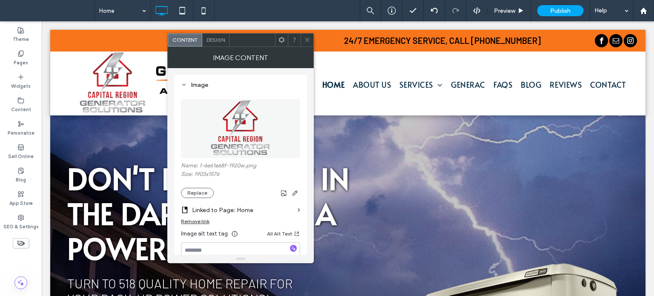
click at [308, 39] on icon at bounding box center [307, 40] width 6 height 6
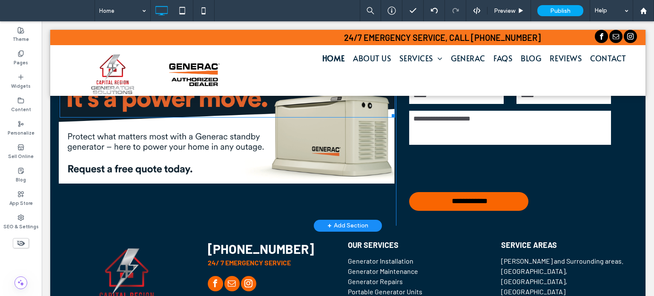
scroll to position [1523, 0]
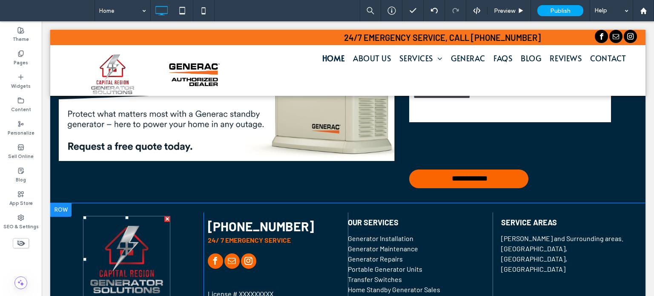
click at [111, 241] on img at bounding box center [126, 259] width 87 height 87
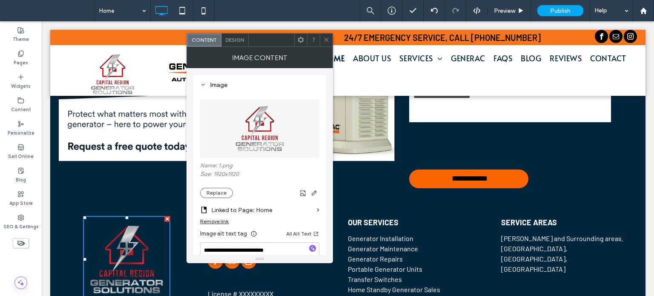
scroll to position [43, 0]
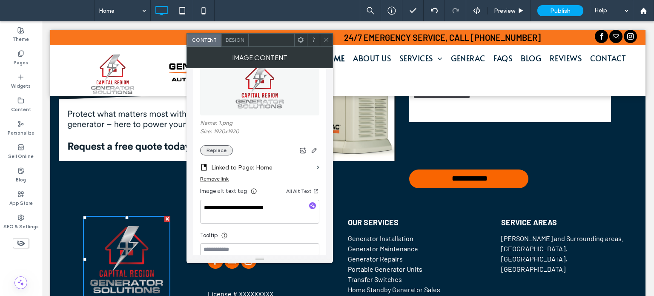
click at [225, 152] on button "Replace" at bounding box center [216, 150] width 33 height 10
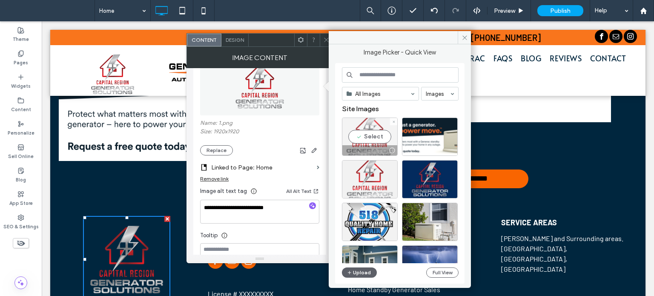
click at [359, 139] on div "Select" at bounding box center [370, 136] width 56 height 38
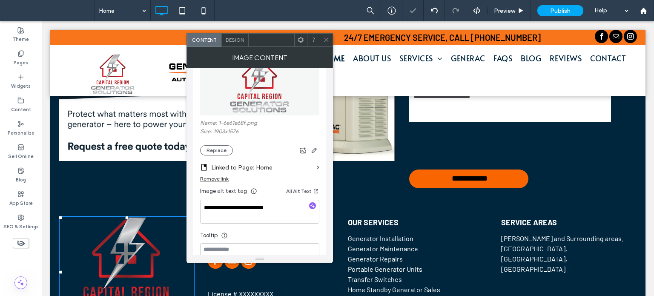
scroll to position [1520, 0]
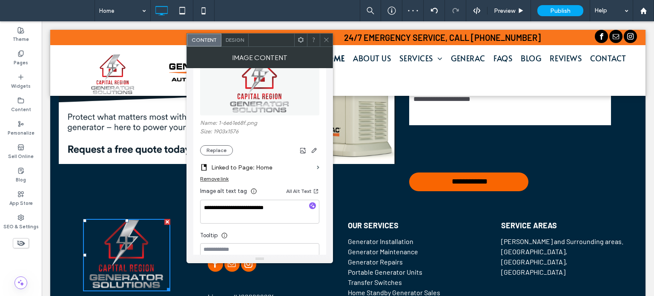
click at [319, 203] on div "**********" at bounding box center [259, 160] width 133 height 257
click at [314, 205] on icon "button" at bounding box center [312, 206] width 6 height 6
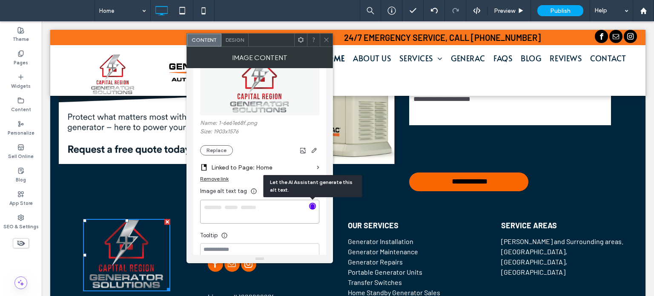
type textarea "**********"
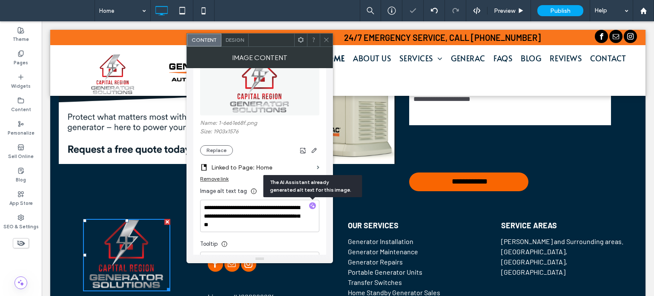
click at [325, 40] on use at bounding box center [326, 40] width 4 height 4
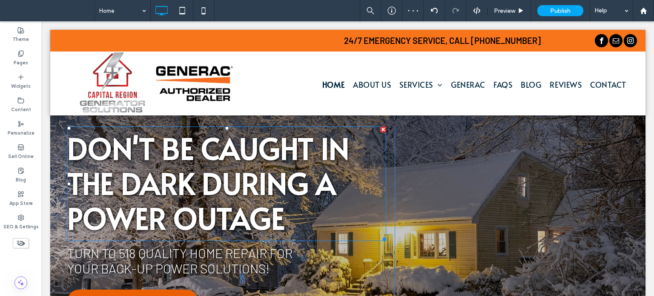
scroll to position [0, 0]
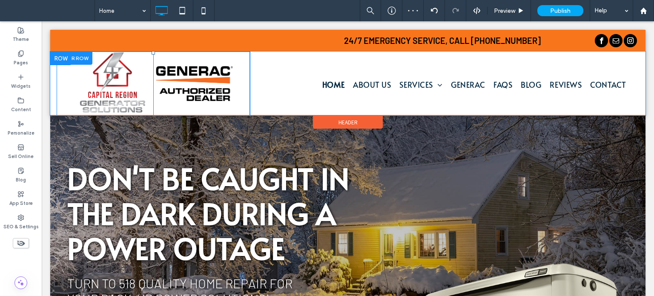
click at [121, 78] on img at bounding box center [112, 84] width 77 height 64
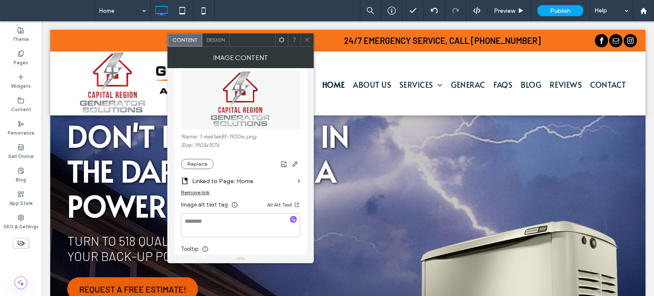
scroll to position [43, 0]
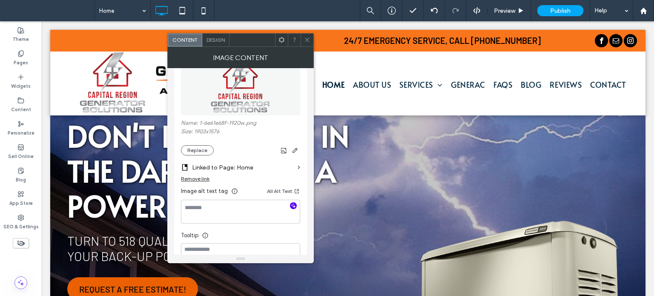
click at [294, 206] on icon "button" at bounding box center [293, 206] width 6 height 6
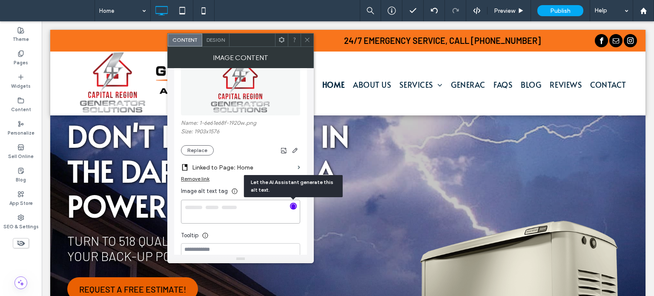
type textarea "**********"
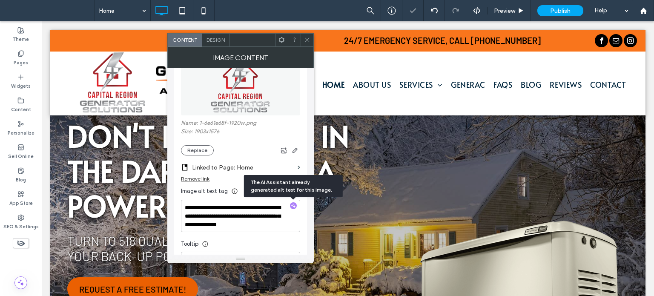
click at [309, 40] on icon at bounding box center [307, 40] width 6 height 6
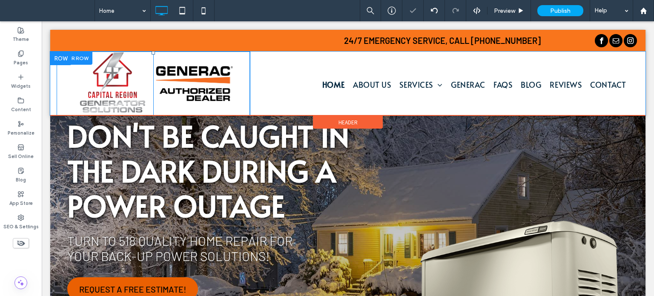
click at [194, 83] on img at bounding box center [194, 83] width 77 height 35
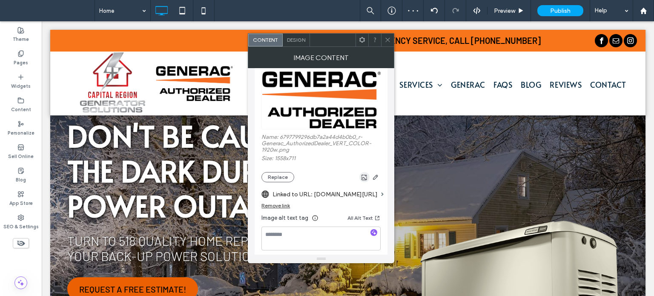
scroll to position [85, 0]
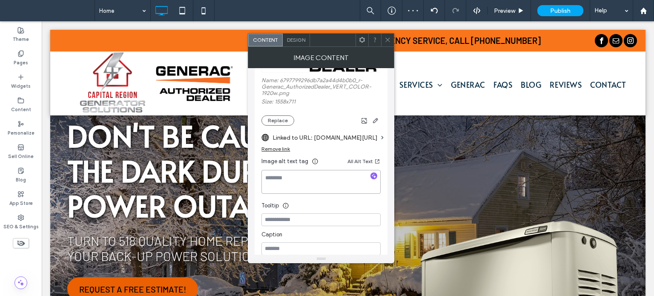
click at [375, 183] on textarea at bounding box center [320, 182] width 119 height 24
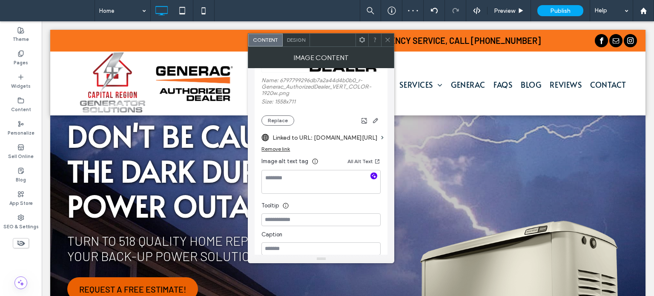
click at [374, 177] on icon "button" at bounding box center [374, 176] width 6 height 6
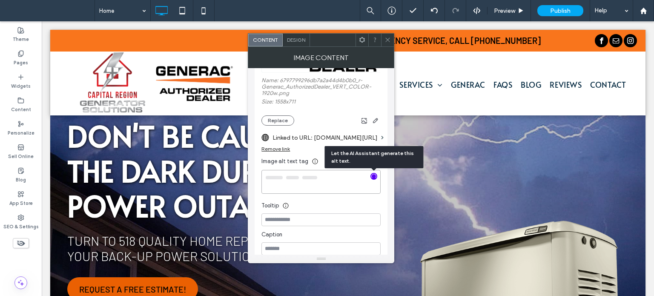
type textarea "**********"
click at [389, 40] on icon at bounding box center [387, 40] width 6 height 6
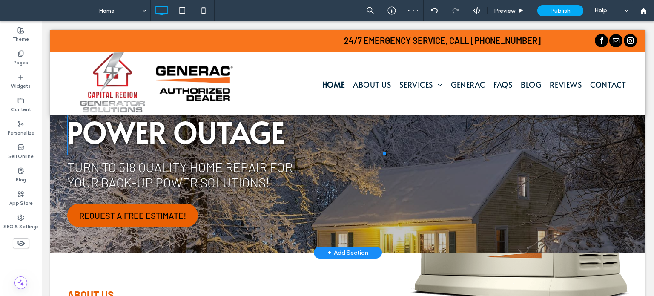
scroll to position [170, 0]
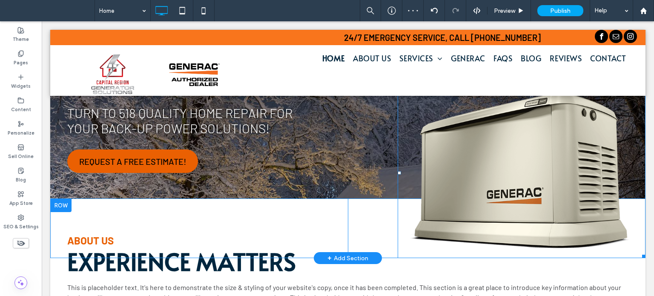
click at [467, 219] on img at bounding box center [522, 173] width 248 height 170
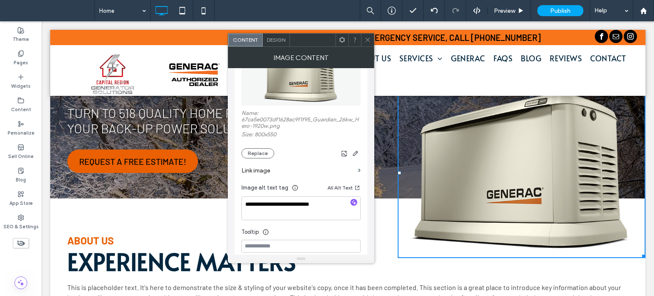
scroll to position [128, 0]
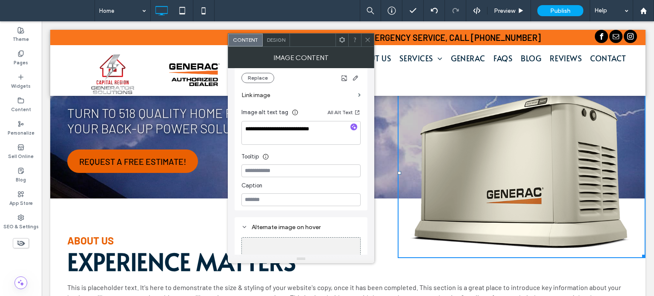
click at [366, 40] on icon at bounding box center [367, 40] width 6 height 6
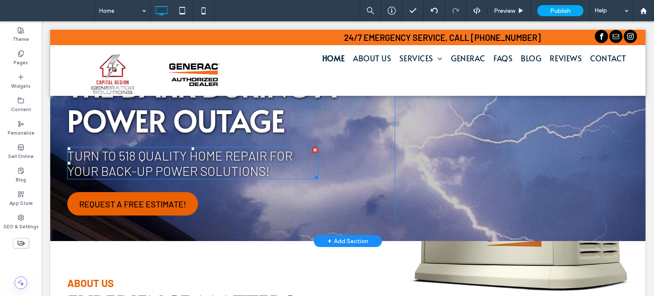
click at [154, 156] on span "Turn to 518 Quality Home Repair for your back-up power solutionS!" at bounding box center [179, 163] width 225 height 31
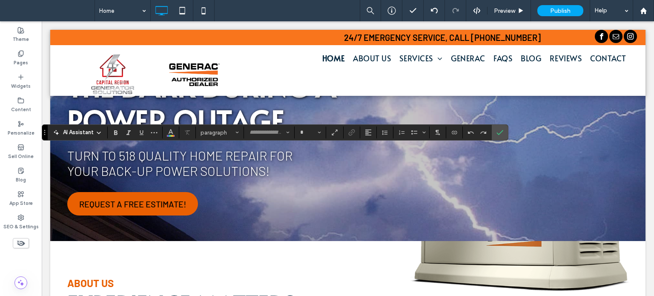
type input "******"
type input "**"
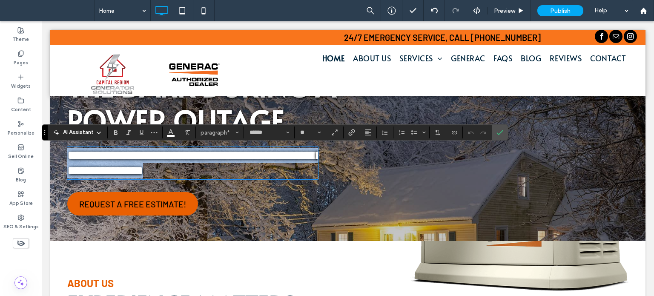
click at [255, 159] on span "**********" at bounding box center [194, 163] width 255 height 28
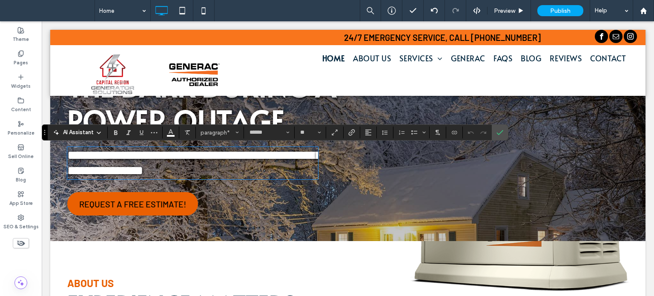
click at [266, 158] on span "**********" at bounding box center [194, 163] width 255 height 28
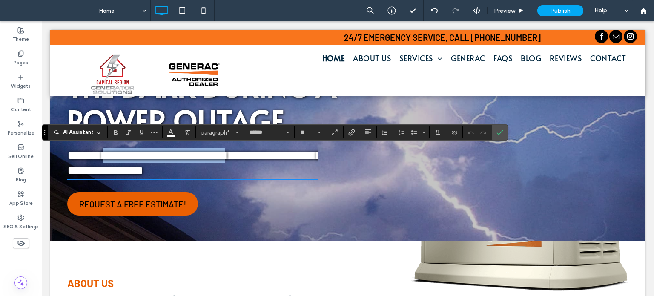
drag, startPoint x: 266, startPoint y: 155, endPoint x: 117, endPoint y: 157, distance: 148.6
click at [117, 157] on span "**********" at bounding box center [194, 163] width 255 height 28
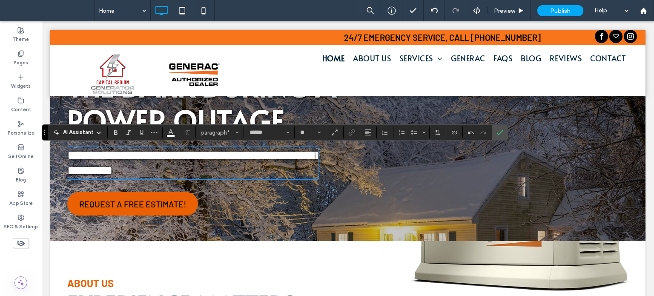
click at [163, 158] on span "**********" at bounding box center [194, 163] width 255 height 28
click at [286, 154] on span "**********" at bounding box center [194, 163] width 255 height 28
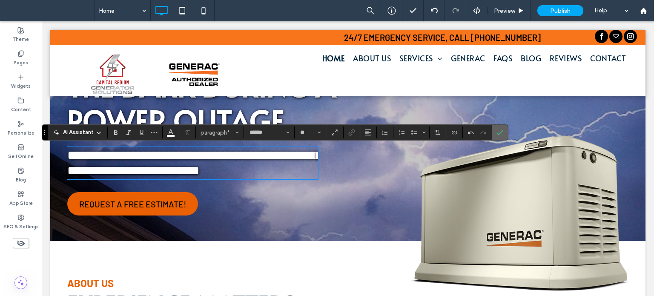
click at [502, 129] on label "Confirm" at bounding box center [499, 132] width 13 height 15
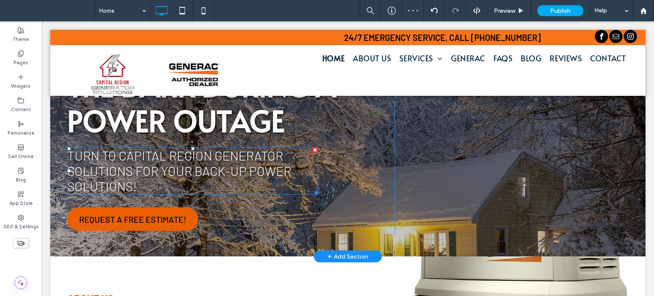
click at [129, 186] on span "Turn to capital region generator solutions for your back-up power solutionS!" at bounding box center [179, 171] width 224 height 46
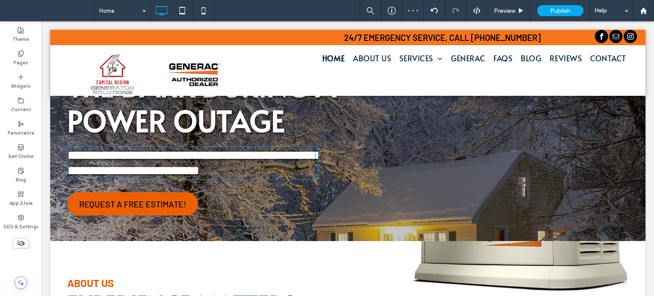
type input "******"
type input "**"
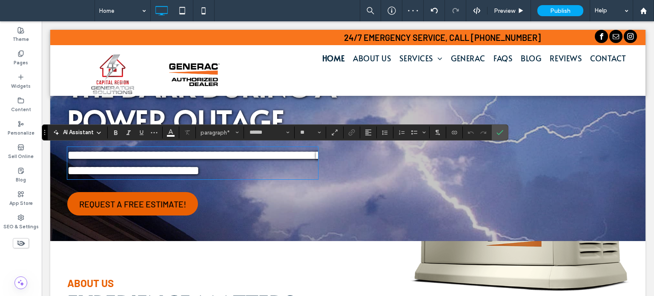
click at [131, 177] on span "**********" at bounding box center [194, 163] width 255 height 28
drag, startPoint x: 131, startPoint y: 189, endPoint x: 70, endPoint y: 189, distance: 61.3
click at [70, 177] on span "**********" at bounding box center [194, 163] width 255 height 28
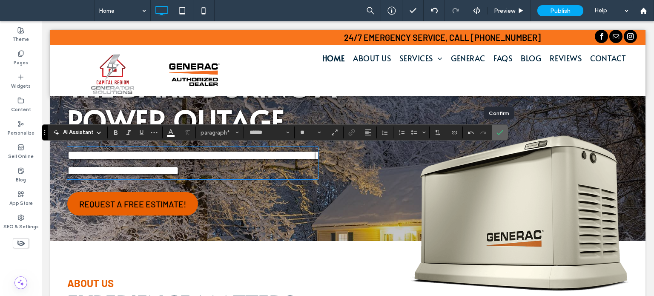
click at [502, 131] on label "Confirm" at bounding box center [499, 132] width 13 height 15
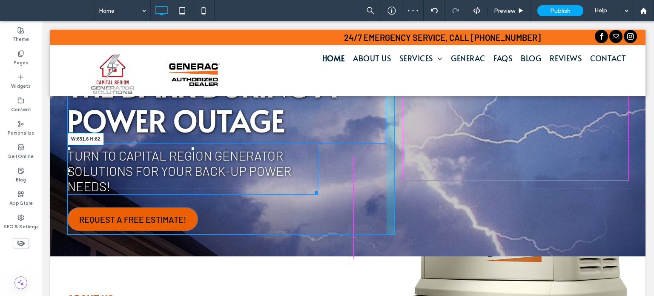
drag, startPoint x: 315, startPoint y: 191, endPoint x: 344, endPoint y: 190, distance: 28.1
click at [344, 190] on div "DON'T BE CAUGHT IN THE DARK DURING A POWER OUTAGE Turn to capital region genera…" at bounding box center [230, 132] width 327 height 206
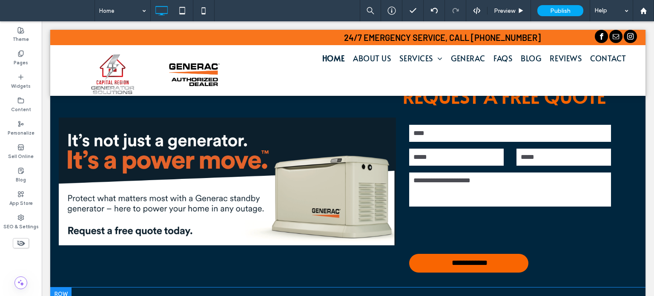
scroll to position [1435, 0]
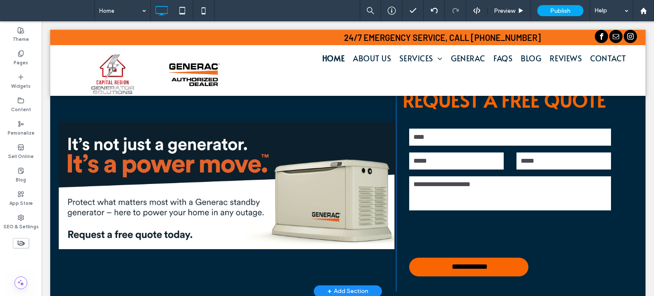
click at [225, 211] on div "Click To Paste" at bounding box center [227, 186] width 337 height 212
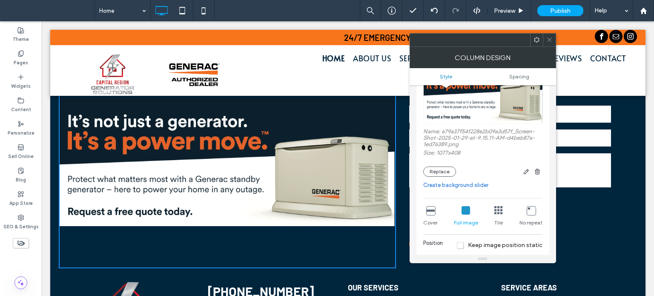
scroll to position [1520, 0]
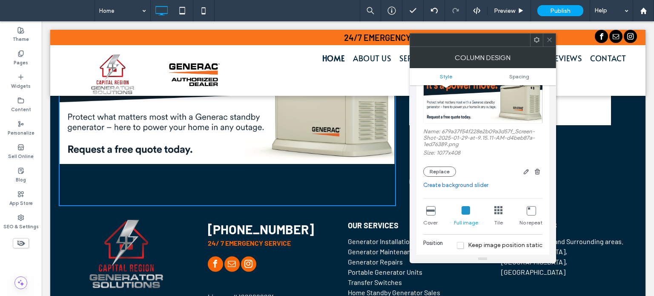
click at [547, 40] on icon at bounding box center [549, 40] width 6 height 6
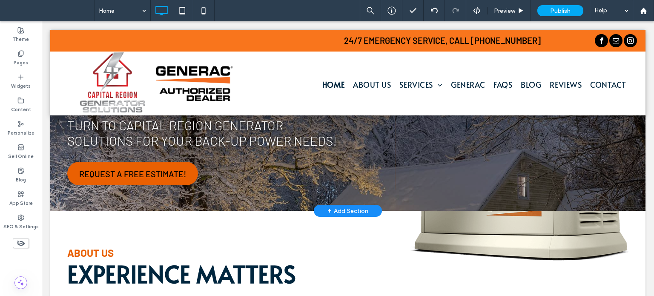
scroll to position [0, 0]
